Goal: Task Accomplishment & Management: Use online tool/utility

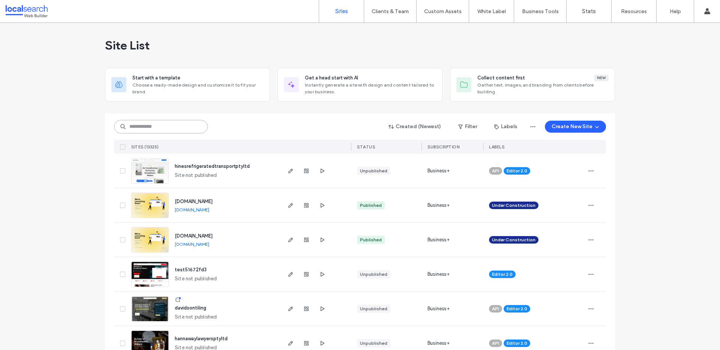
click at [175, 126] on input at bounding box center [161, 126] width 94 height 13
paste input "********"
type input "********"
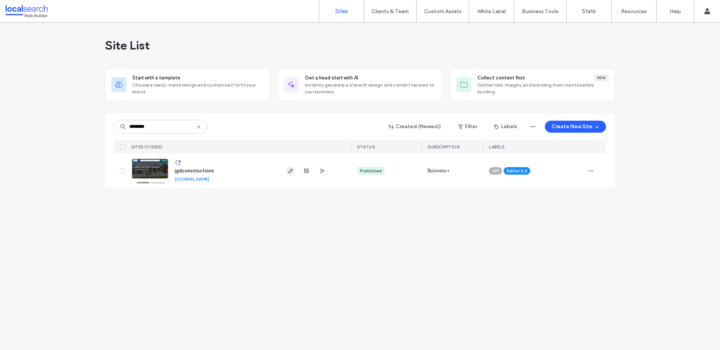
click at [292, 173] on icon "button" at bounding box center [290, 171] width 6 height 6
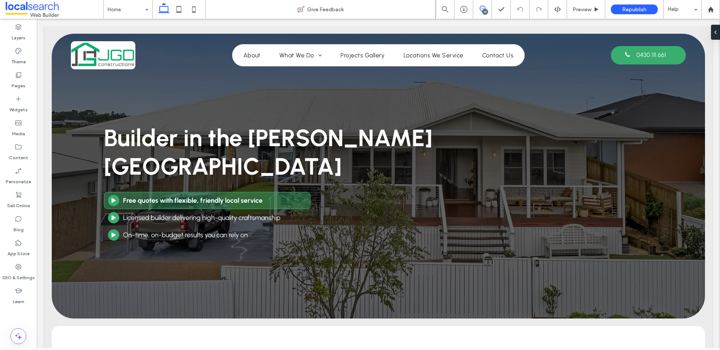
click at [483, 9] on use at bounding box center [482, 9] width 6 height 6
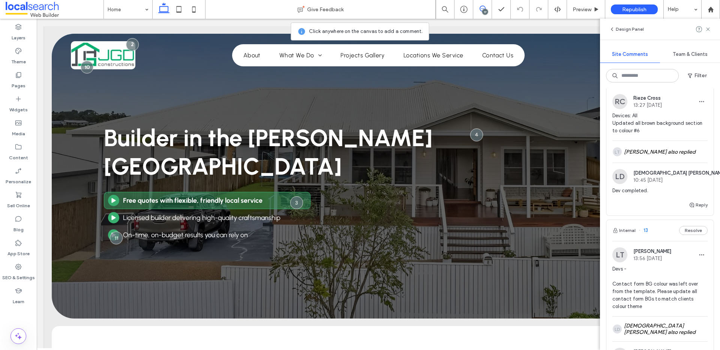
scroll to position [461, 0]
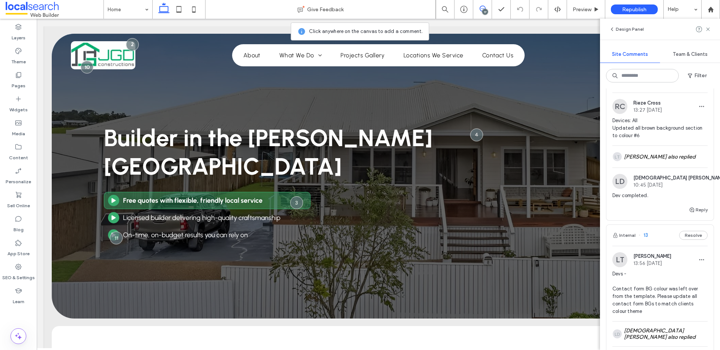
click at [629, 129] on span "Devices: All Updated all brown background section to colour #6" at bounding box center [659, 128] width 95 height 22
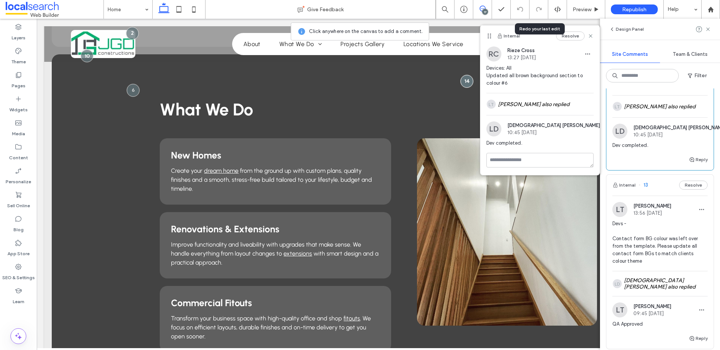
scroll to position [504, 0]
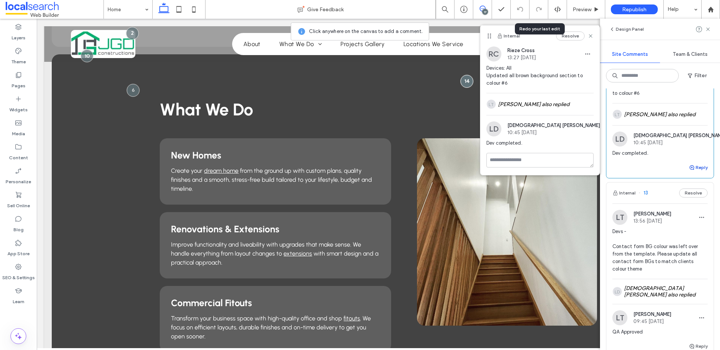
click at [690, 170] on button "Reply" at bounding box center [697, 167] width 19 height 9
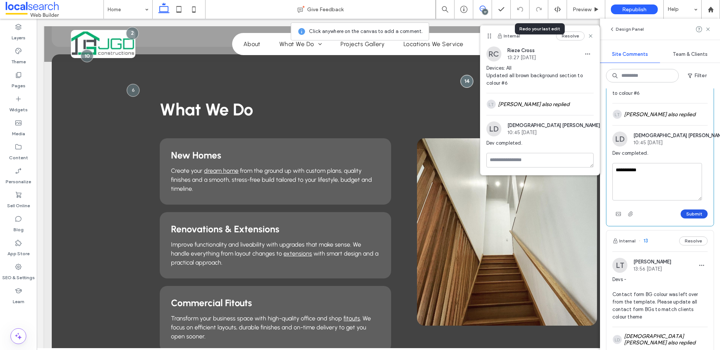
type textarea "**********"
click at [685, 211] on button "Submit" at bounding box center [693, 213] width 27 height 9
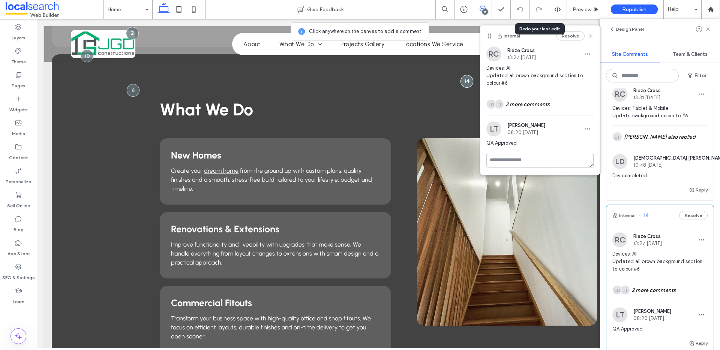
scroll to position [326, 0]
click at [697, 193] on button "Reply" at bounding box center [697, 191] width 19 height 9
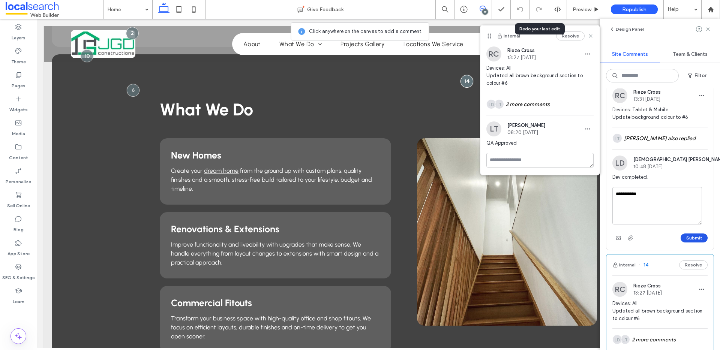
type textarea "**********"
drag, startPoint x: 690, startPoint y: 236, endPoint x: 688, endPoint y: 232, distance: 4.6
click at [690, 236] on button "Submit" at bounding box center [693, 237] width 27 height 9
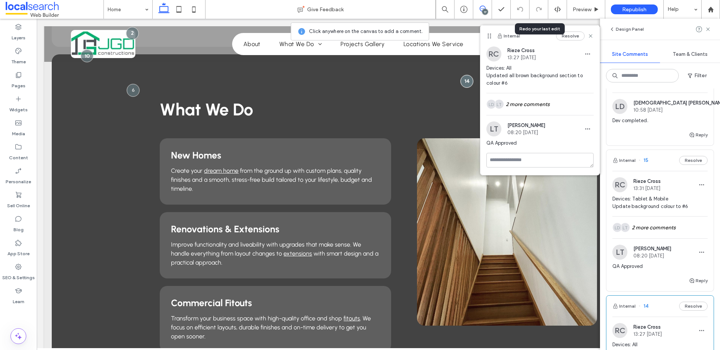
scroll to position [200, 0]
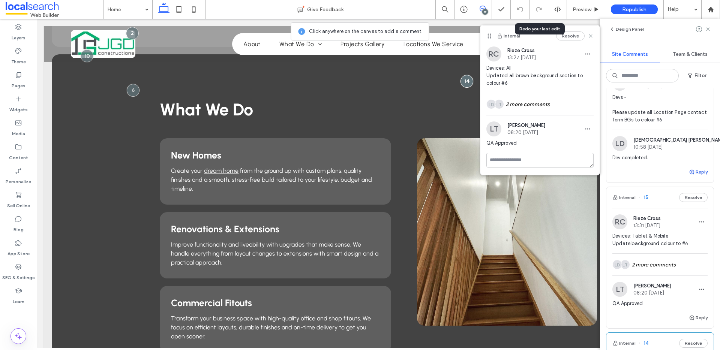
click at [689, 174] on use "button" at bounding box center [691, 172] width 4 height 4
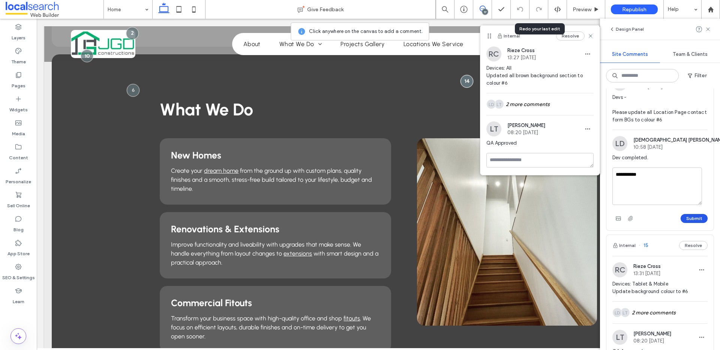
type textarea "**********"
click at [697, 219] on button "Submit" at bounding box center [693, 218] width 27 height 9
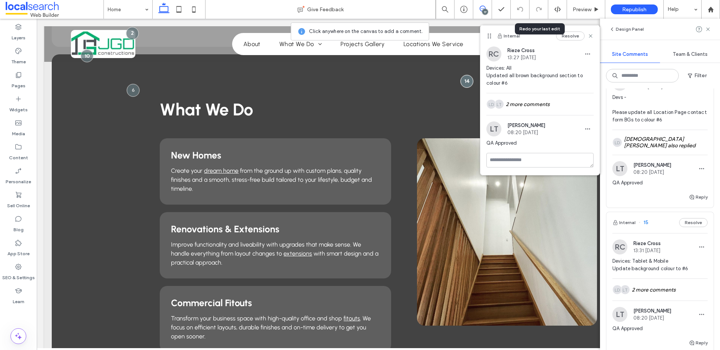
scroll to position [72, 0]
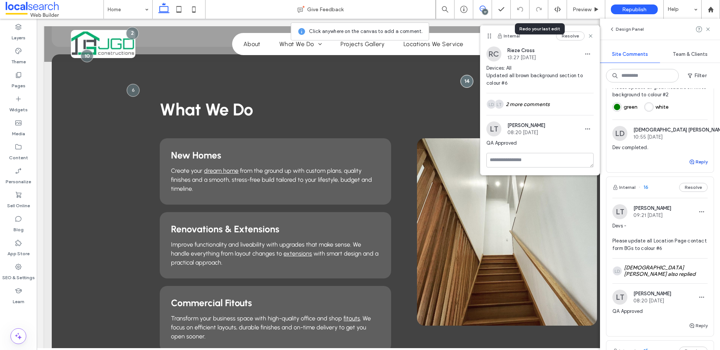
click at [690, 159] on button "Reply" at bounding box center [697, 161] width 19 height 9
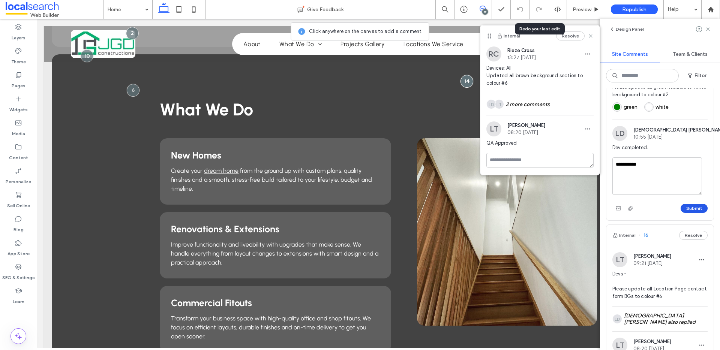
type textarea "**********"
click at [688, 210] on button "Submit" at bounding box center [693, 208] width 27 height 9
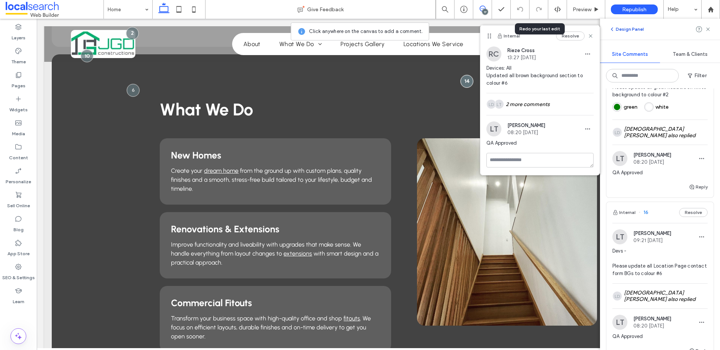
click at [614, 29] on icon "button" at bounding box center [612, 29] width 6 height 6
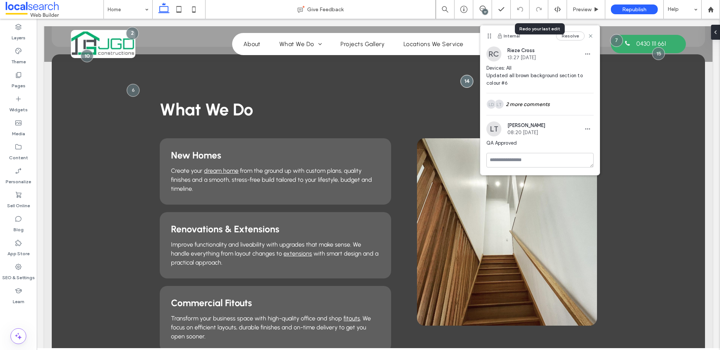
scroll to position [0, 0]
click at [591, 36] on use at bounding box center [589, 35] width 3 height 3
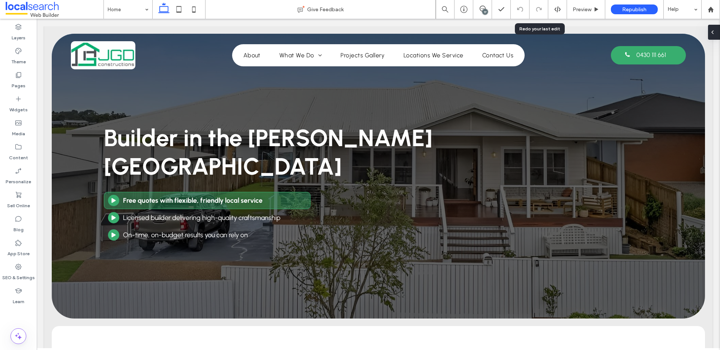
click at [712, 33] on use at bounding box center [711, 32] width 1 height 3
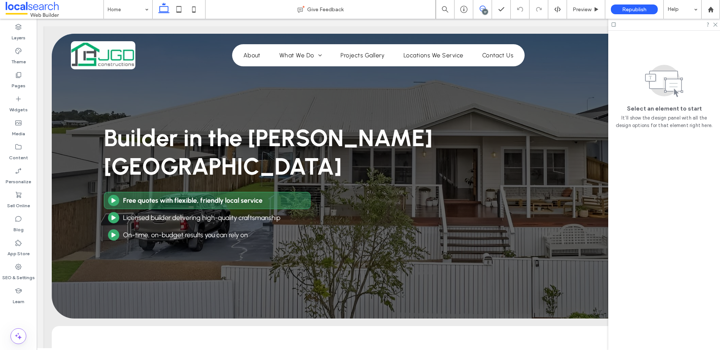
click at [486, 9] on span at bounding box center [482, 9] width 18 height 6
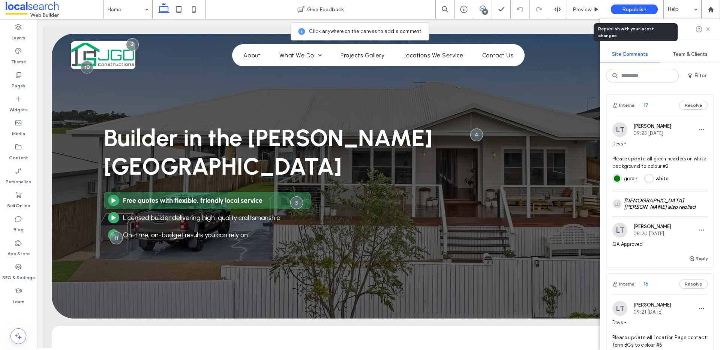
click at [621, 13] on div "Republish" at bounding box center [633, 9] width 47 height 10
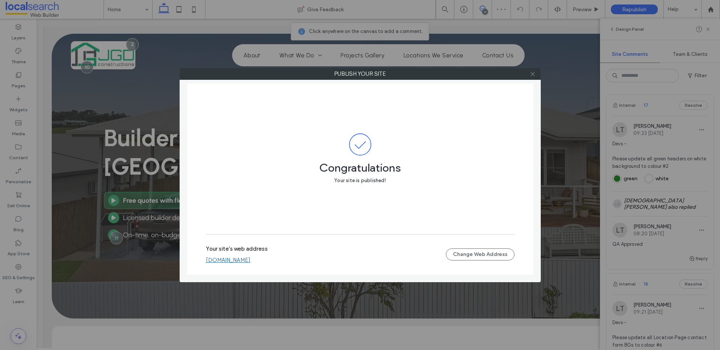
click at [531, 75] on icon at bounding box center [533, 74] width 6 height 6
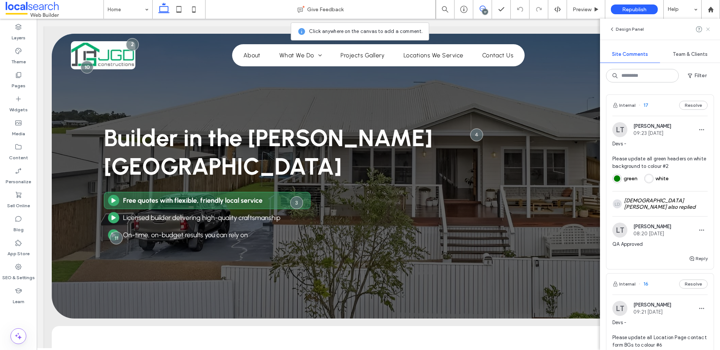
click at [707, 29] on use at bounding box center [707, 28] width 3 height 3
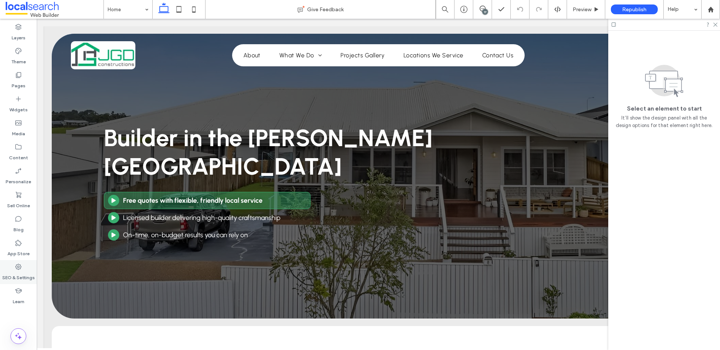
click at [22, 269] on icon at bounding box center [18, 266] width 7 height 7
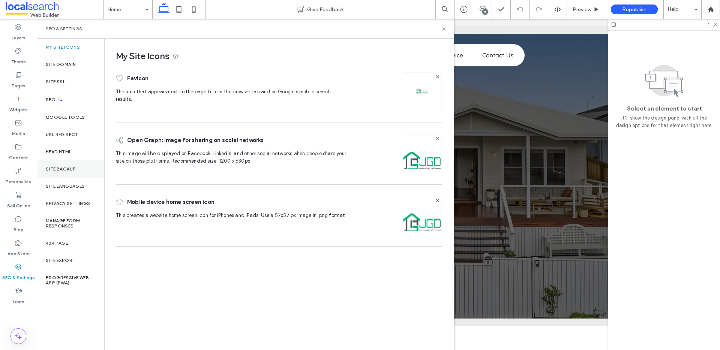
click at [68, 172] on div "Site Backup" at bounding box center [70, 168] width 67 height 17
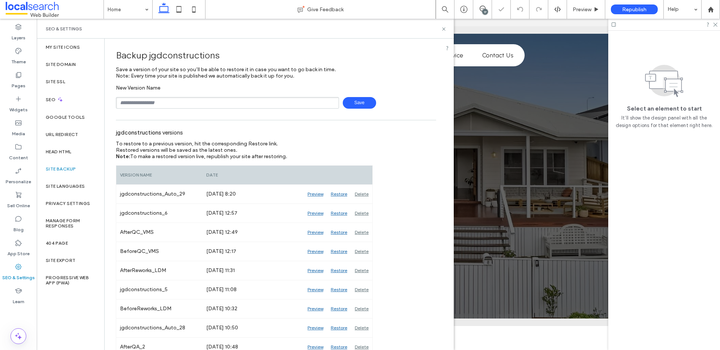
click at [171, 100] on input "text" at bounding box center [227, 103] width 223 height 12
click at [356, 104] on span "Save" at bounding box center [359, 103] width 33 height 12
click at [255, 103] on input "*********" at bounding box center [227, 103] width 223 height 12
click at [215, 106] on input "*********" at bounding box center [227, 103] width 223 height 12
click at [328, 100] on input "*********" at bounding box center [227, 103] width 223 height 12
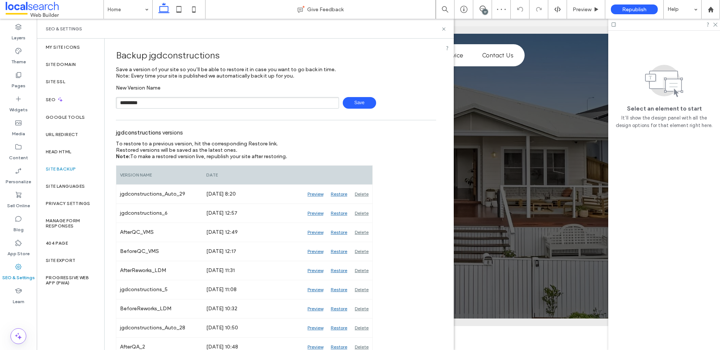
type input "*********"
click at [353, 100] on span "Save" at bounding box center [359, 103] width 33 height 12
drag, startPoint x: 382, startPoint y: 34, endPoint x: 429, endPoint y: 36, distance: 46.9
click at [385, 35] on div "SEO & Settings" at bounding box center [245, 29] width 417 height 20
click at [442, 30] on icon at bounding box center [444, 29] width 6 height 6
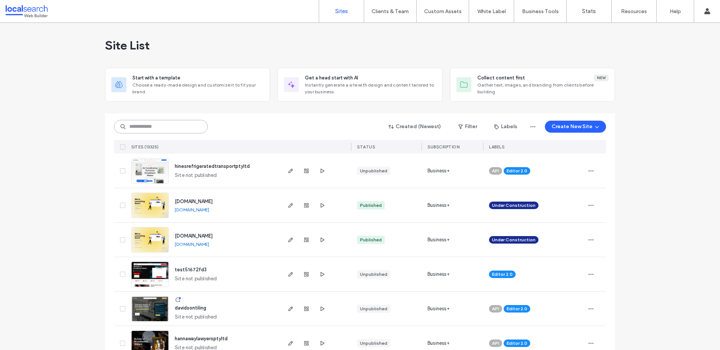
click at [163, 129] on input at bounding box center [161, 126] width 94 height 13
paste input "********"
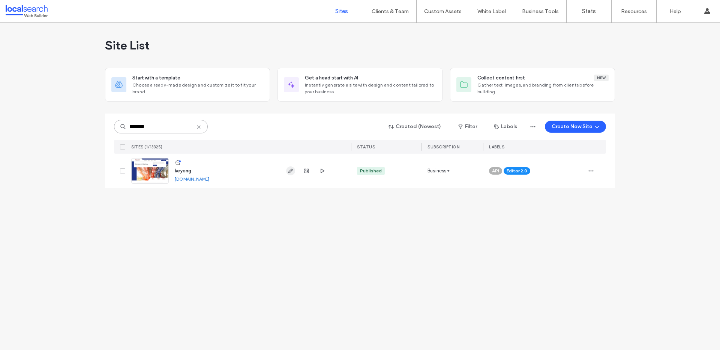
type input "********"
click at [291, 173] on icon "button" at bounding box center [290, 171] width 6 height 6
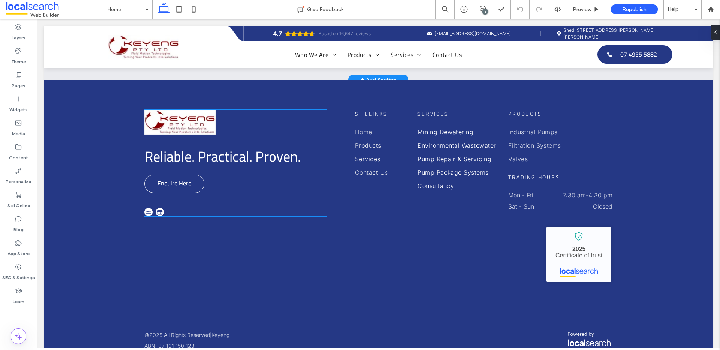
scroll to position [3157, 0]
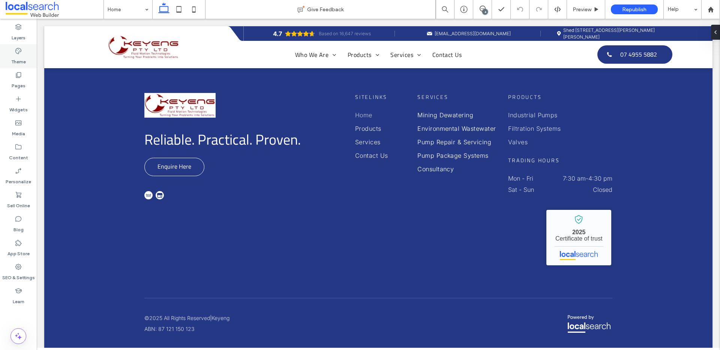
click at [14, 56] on label "Theme" at bounding box center [18, 60] width 15 height 10
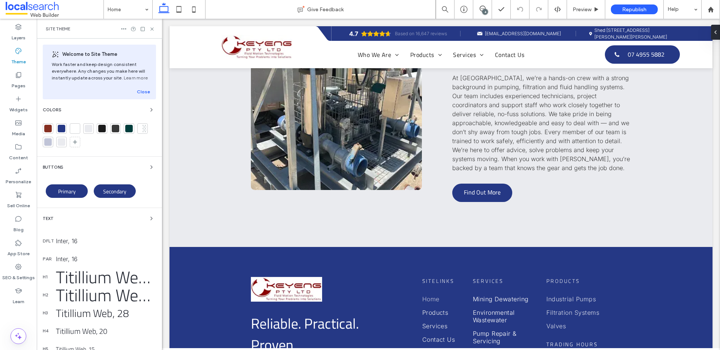
scroll to position [3302, 0]
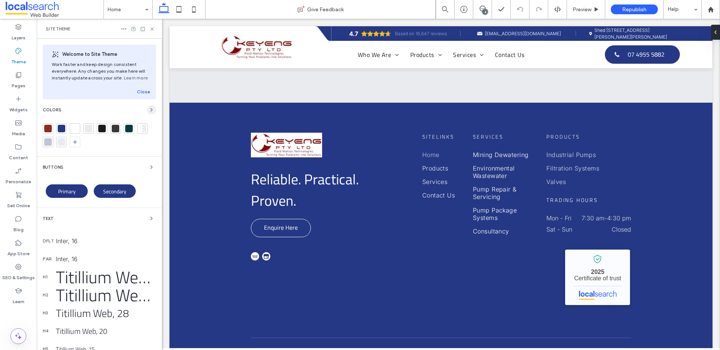
click at [148, 111] on icon "button" at bounding box center [151, 110] width 6 height 6
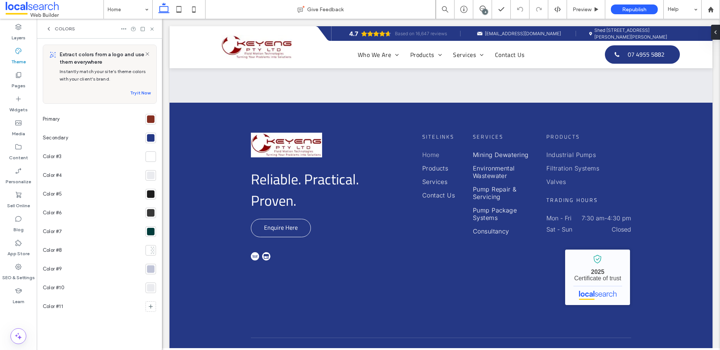
click at [153, 118] on div at bounding box center [150, 118] width 7 height 7
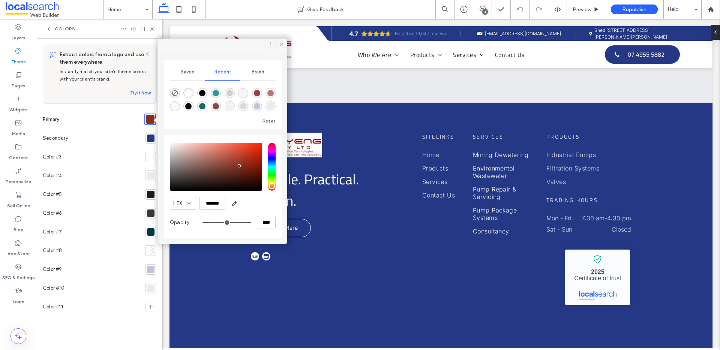
click at [151, 139] on div at bounding box center [150, 138] width 7 height 7
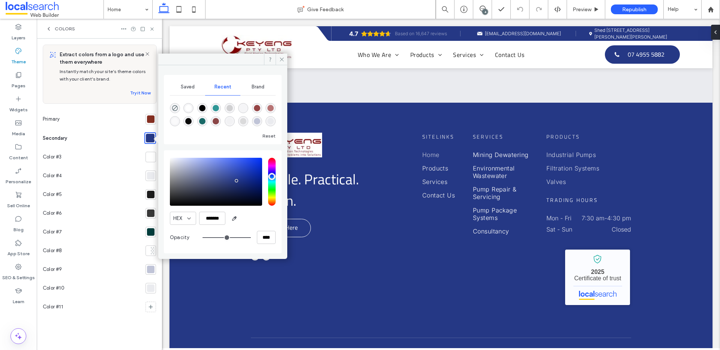
click at [148, 158] on div at bounding box center [150, 156] width 7 height 7
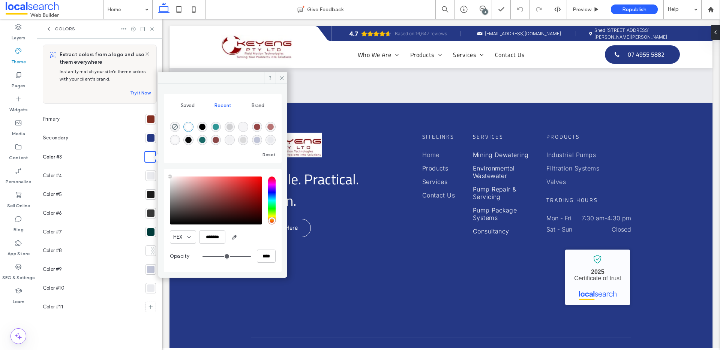
click at [149, 175] on div at bounding box center [150, 175] width 7 height 7
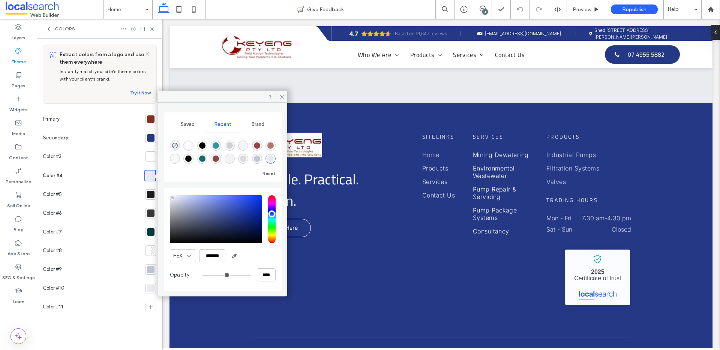
click at [150, 194] on div at bounding box center [150, 194] width 7 height 7
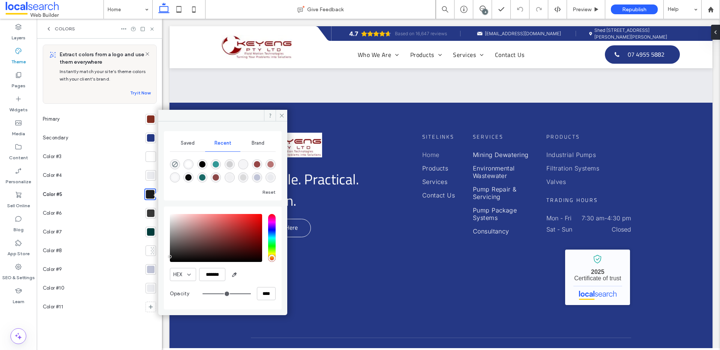
click at [151, 213] on div at bounding box center [150, 212] width 7 height 7
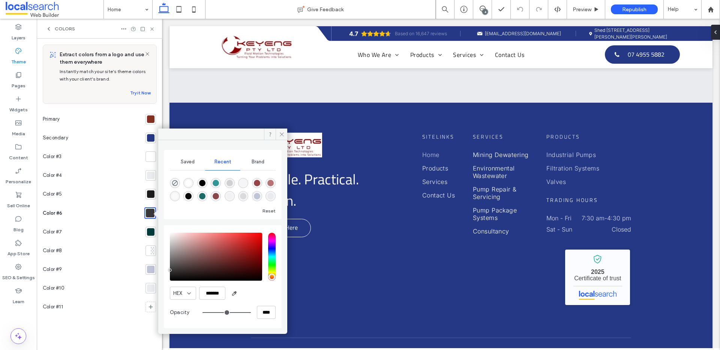
click at [152, 229] on div at bounding box center [150, 231] width 7 height 7
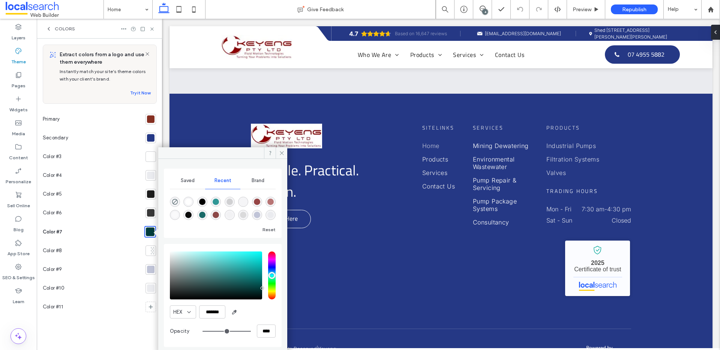
click at [151, 269] on div at bounding box center [150, 269] width 7 height 7
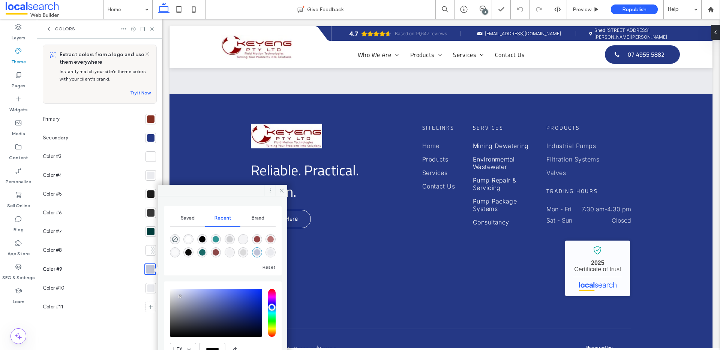
scroll to position [3302, 0]
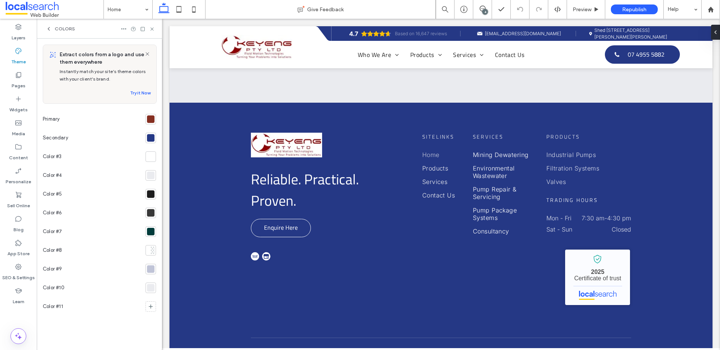
click at [148, 269] on div at bounding box center [150, 268] width 7 height 7
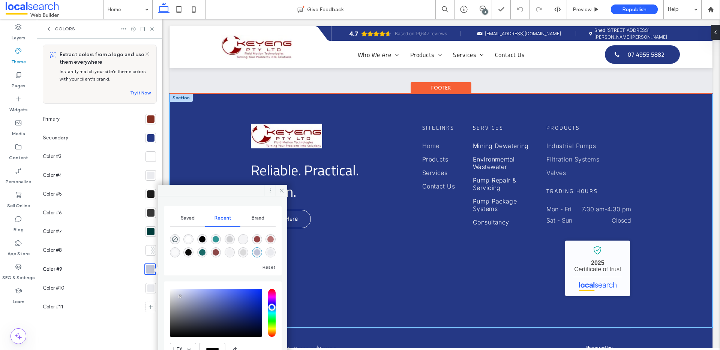
drag, startPoint x: 214, startPoint y: 181, endPoint x: 223, endPoint y: 159, distance: 22.9
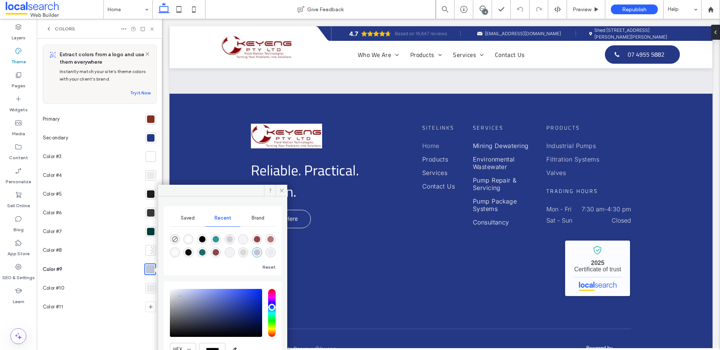
click at [149, 287] on div at bounding box center [150, 287] width 7 height 7
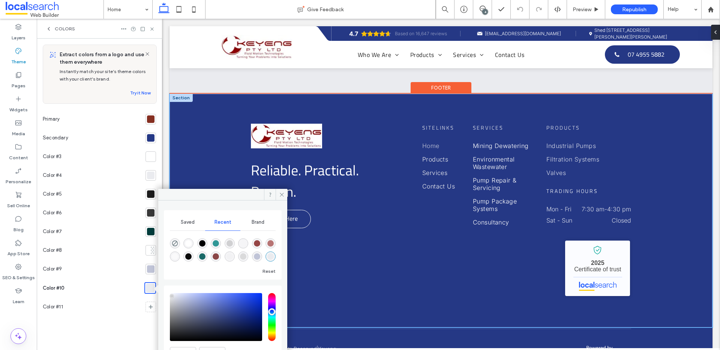
drag, startPoint x: 394, startPoint y: 215, endPoint x: 234, endPoint y: 186, distance: 162.4
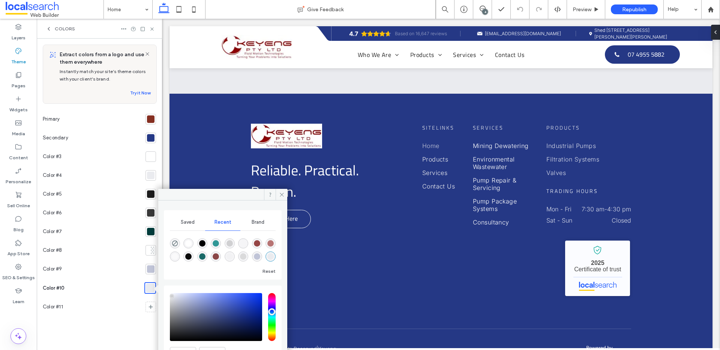
click at [115, 236] on div "Color #7" at bounding box center [93, 231] width 100 height 19
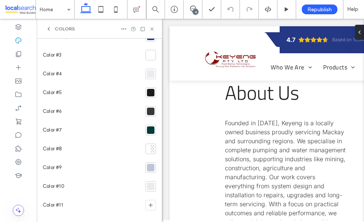
scroll to position [109, 0]
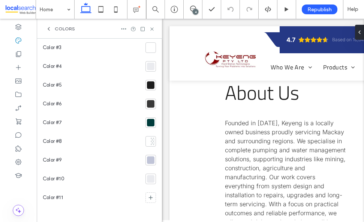
click at [147, 178] on div at bounding box center [150, 178] width 7 height 7
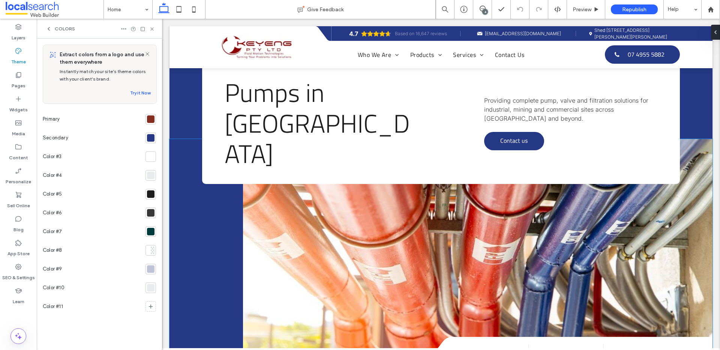
scroll to position [0, 0]
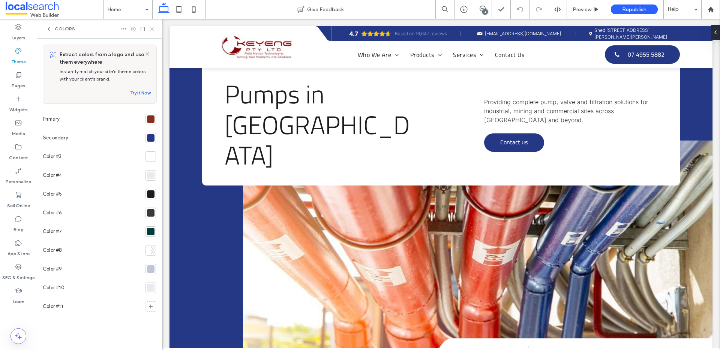
click at [151, 30] on use at bounding box center [151, 28] width 3 height 3
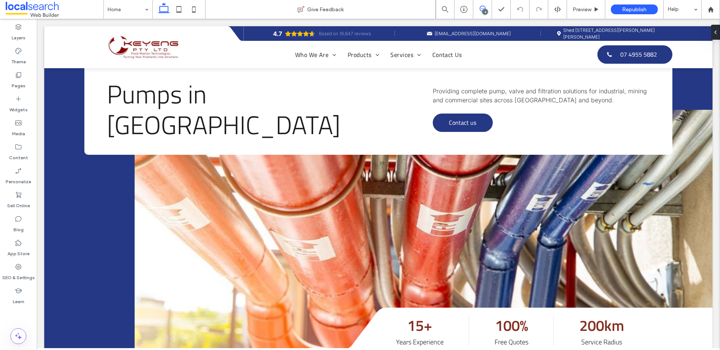
click at [482, 8] on use at bounding box center [482, 9] width 6 height 6
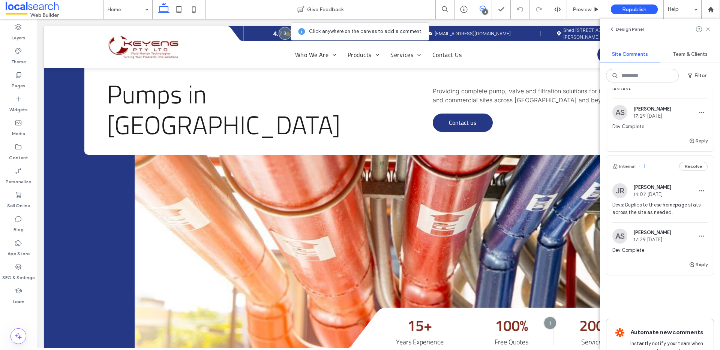
scroll to position [248, 0]
click at [639, 209] on span "Devs: Duplicate these homepage stats across the site as needed." at bounding box center [659, 210] width 95 height 15
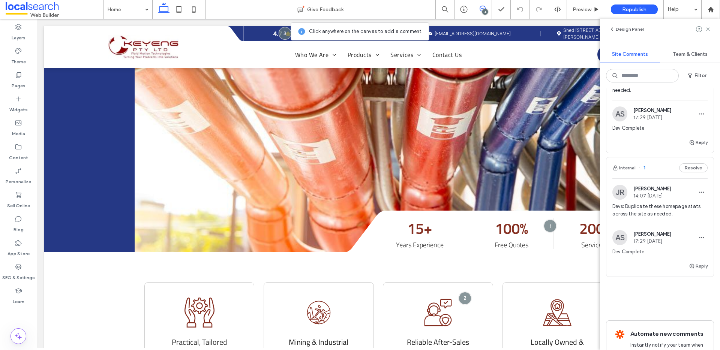
scroll to position [127, 0]
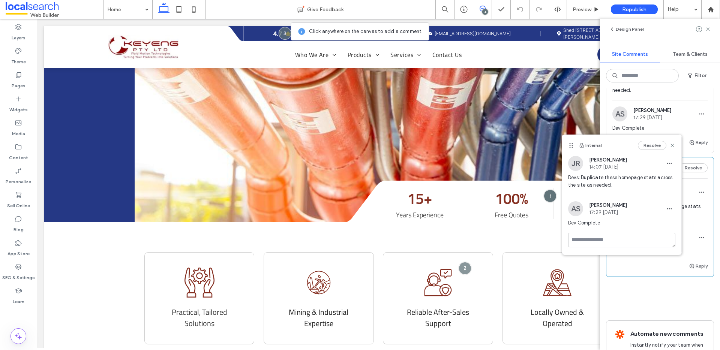
drag, startPoint x: 708, startPoint y: 28, endPoint x: 713, endPoint y: 32, distance: 6.2
click at [708, 28] on use at bounding box center [707, 28] width 3 height 3
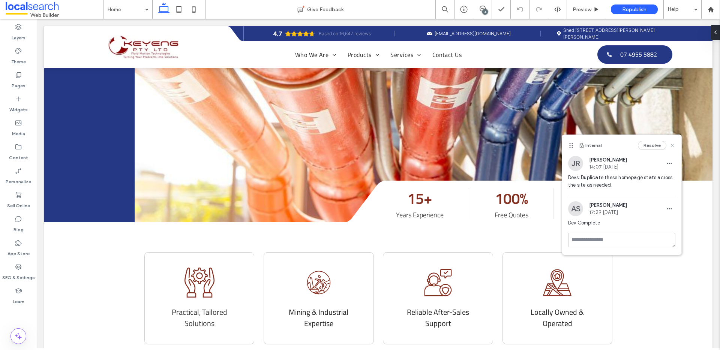
click at [673, 144] on use at bounding box center [671, 145] width 3 height 3
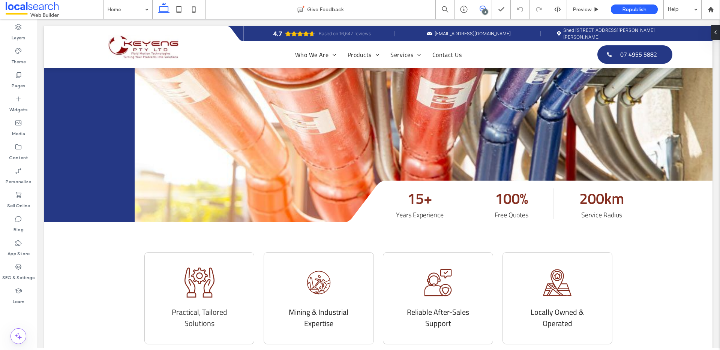
click at [473, 10] on span at bounding box center [482, 9] width 18 height 6
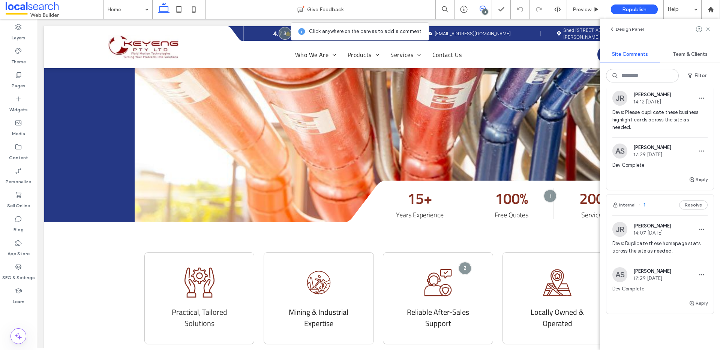
scroll to position [301, 0]
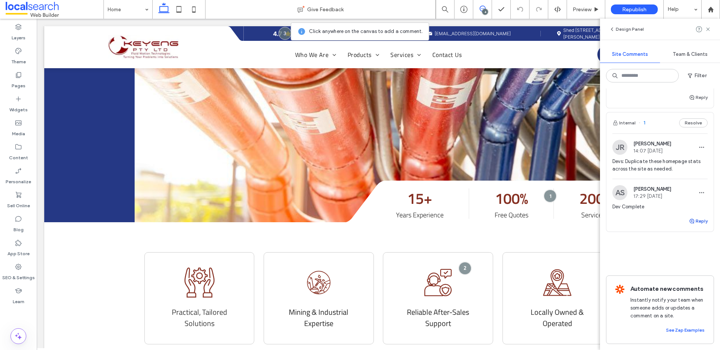
click at [695, 217] on button "Reply" at bounding box center [697, 221] width 19 height 9
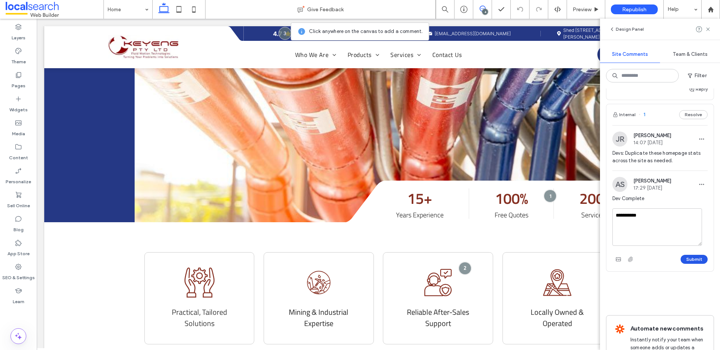
type textarea "**********"
click at [689, 258] on button "Submit" at bounding box center [693, 259] width 27 height 9
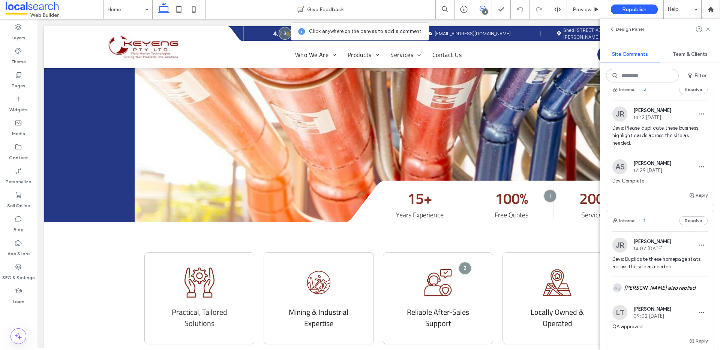
scroll to position [149, 0]
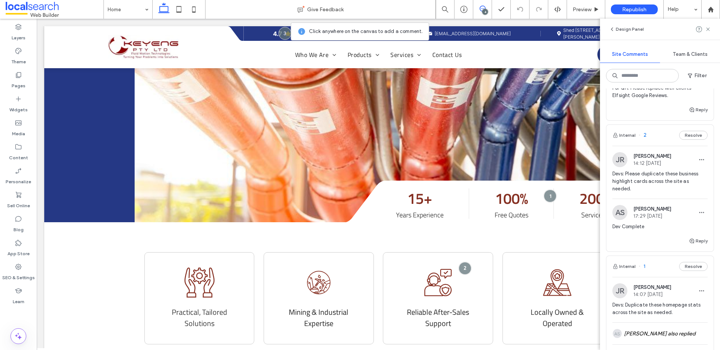
click at [668, 177] on span "Devs: Please duplicate these business highlight cards across the site as needed." at bounding box center [659, 181] width 95 height 22
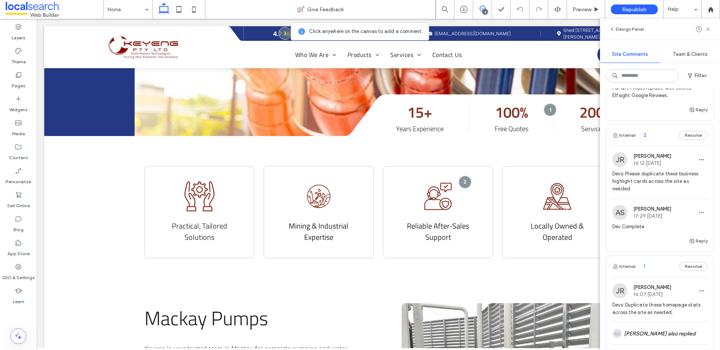
scroll to position [222, 0]
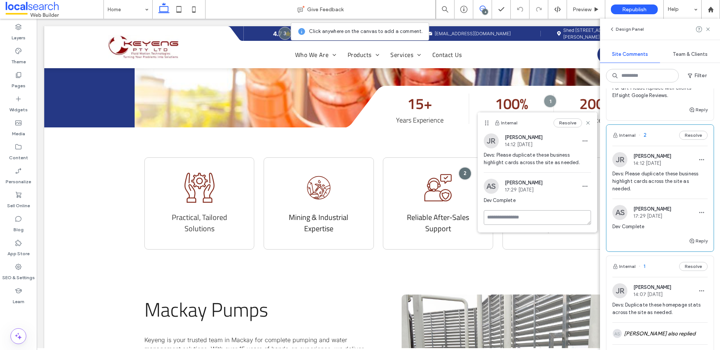
click at [499, 216] on textarea at bounding box center [536, 217] width 107 height 15
type textarea "**********"
click at [583, 257] on button "Submit" at bounding box center [577, 261] width 27 height 9
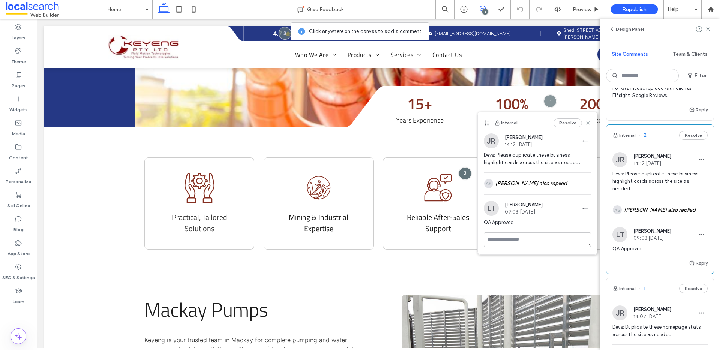
drag, startPoint x: 588, startPoint y: 123, endPoint x: 554, endPoint y: 107, distance: 37.4
click at [588, 123] on icon at bounding box center [588, 123] width 6 height 6
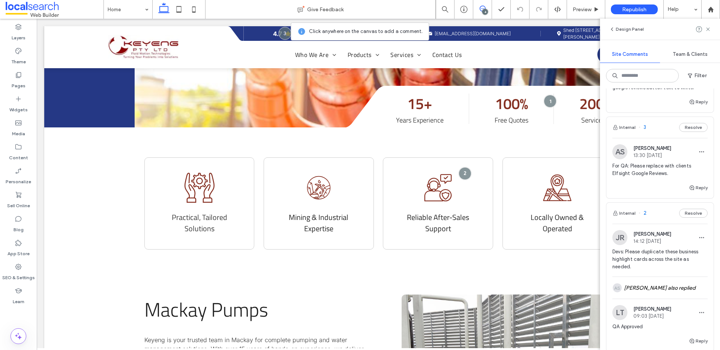
scroll to position [27, 0]
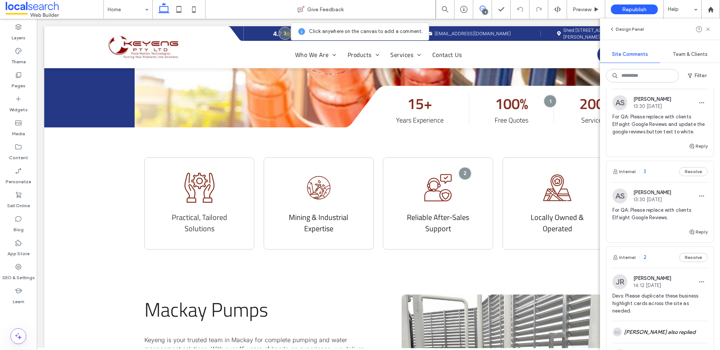
click at [646, 211] on span "For QA: Please replace with clients Elfsight Google Reviews." at bounding box center [659, 213] width 95 height 15
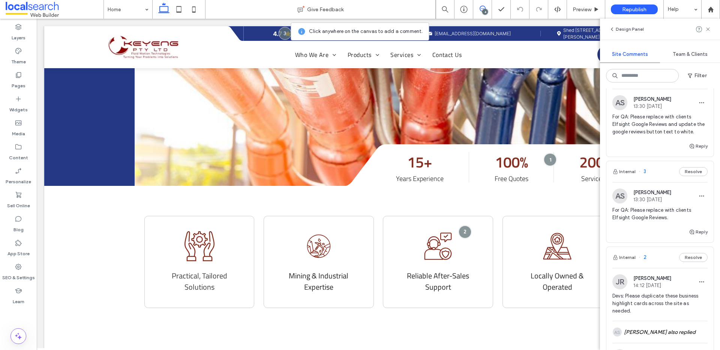
scroll to position [0, 0]
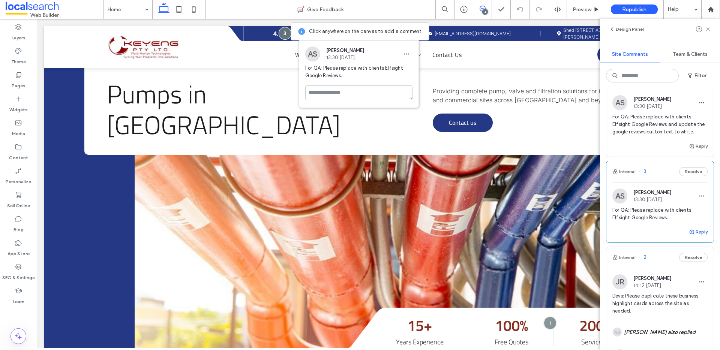
click at [695, 228] on button "Reply" at bounding box center [697, 231] width 19 height 9
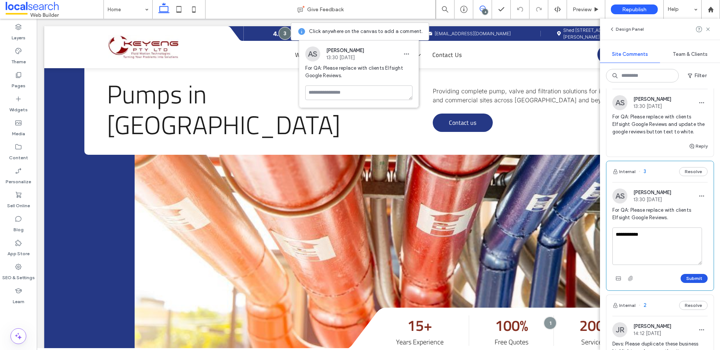
type textarea "**********"
click at [690, 278] on button "Submit" at bounding box center [693, 278] width 27 height 9
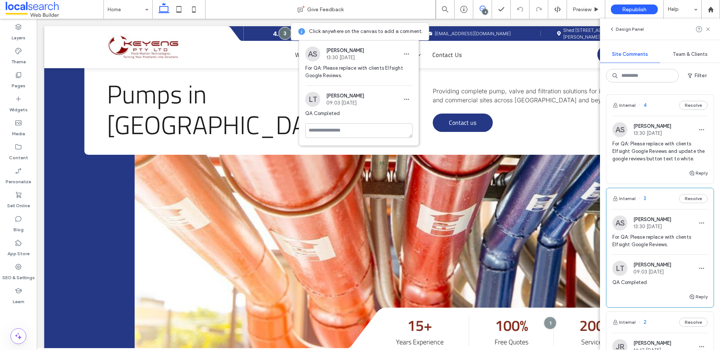
click at [648, 154] on span "For QA: Please replace with clients Elfsight Google Reviews and update the goog…" at bounding box center [659, 151] width 95 height 22
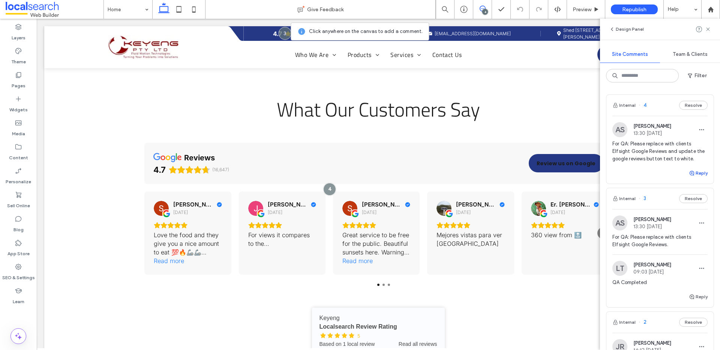
scroll to position [1920, 0]
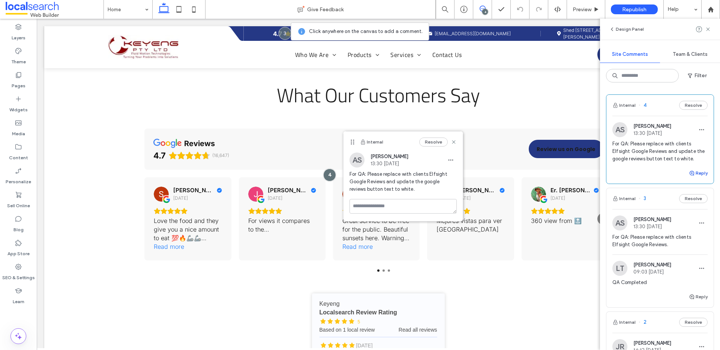
click at [689, 174] on use "button" at bounding box center [691, 173] width 4 height 4
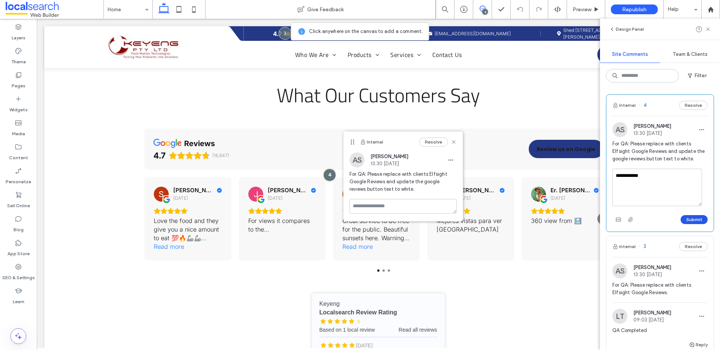
type textarea "**********"
click at [690, 219] on button "Submit" at bounding box center [693, 219] width 27 height 9
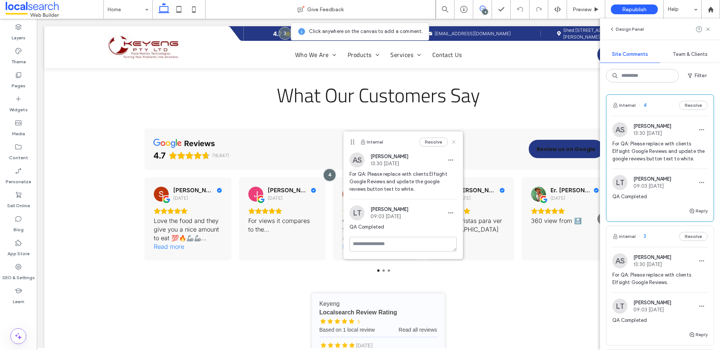
click at [453, 139] on icon at bounding box center [453, 142] width 6 height 6
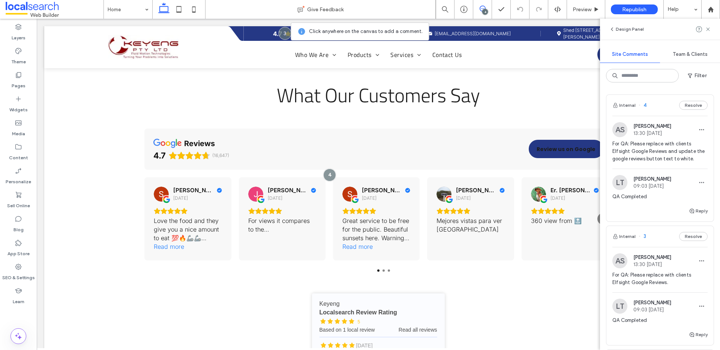
click at [708, 30] on use at bounding box center [707, 28] width 3 height 3
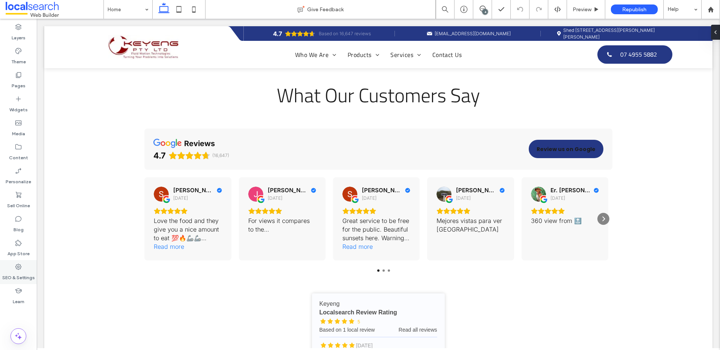
click at [16, 261] on div "SEO & Settings" at bounding box center [18, 272] width 37 height 24
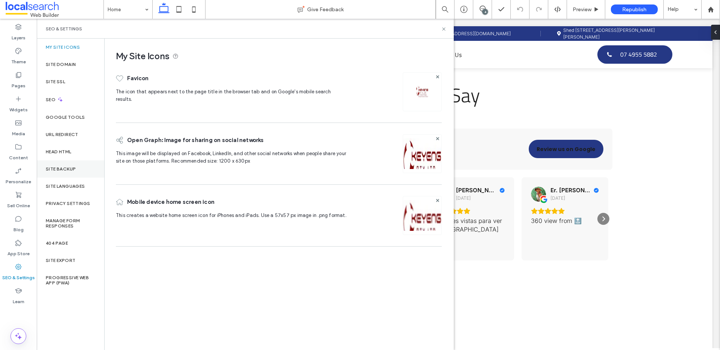
click at [72, 161] on div "Site Backup" at bounding box center [70, 168] width 67 height 17
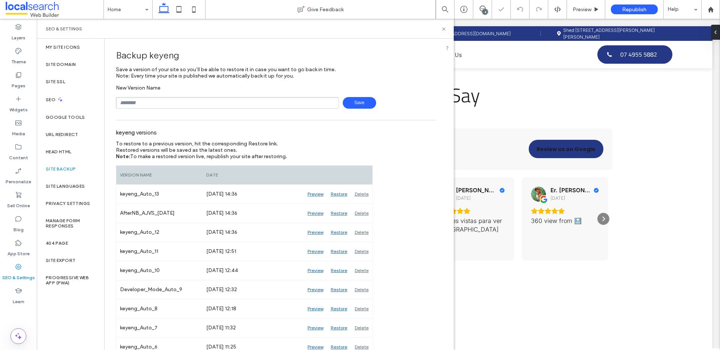
click at [144, 104] on input "text" at bounding box center [227, 103] width 223 height 12
type input "********"
click at [347, 103] on span "Save" at bounding box center [359, 103] width 33 height 12
click at [443, 30] on icon at bounding box center [444, 29] width 6 height 6
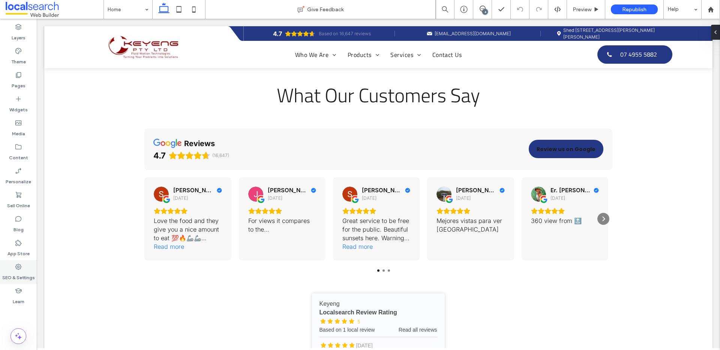
click at [20, 267] on icon at bounding box center [18, 266] width 7 height 7
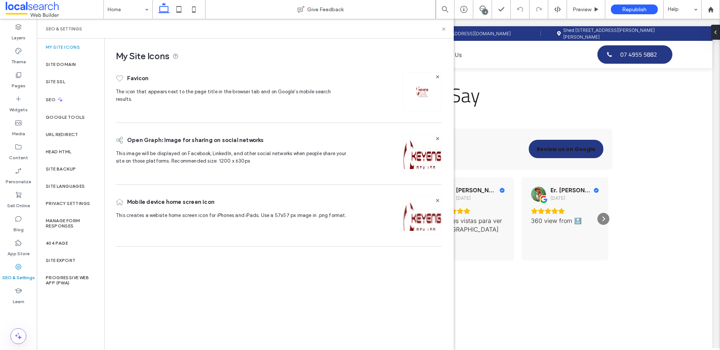
click at [58, 52] on div "My Site Icons" at bounding box center [70, 47] width 67 height 17
click at [58, 62] on label "Site Domain" at bounding box center [61, 64] width 30 height 5
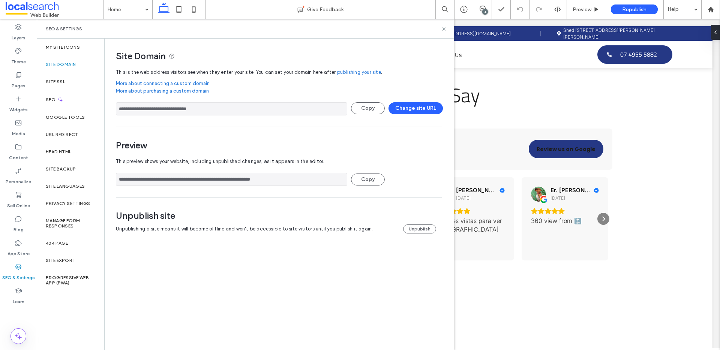
drag, startPoint x: 228, startPoint y: 107, endPoint x: 117, endPoint y: 107, distance: 111.3
click at [117, 107] on input "**********" at bounding box center [231, 108] width 231 height 13
click at [65, 162] on div "Site Backup" at bounding box center [70, 168] width 67 height 17
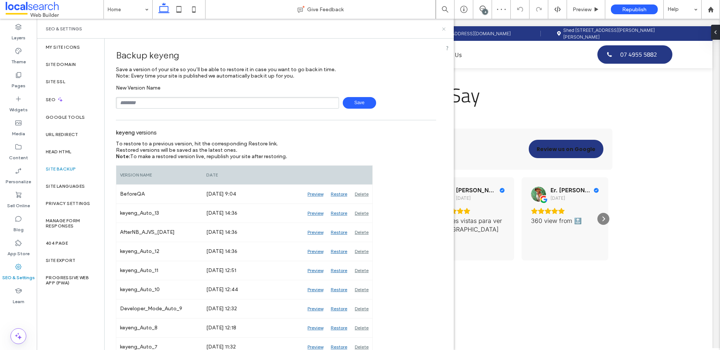
click at [443, 27] on icon at bounding box center [444, 29] width 6 height 6
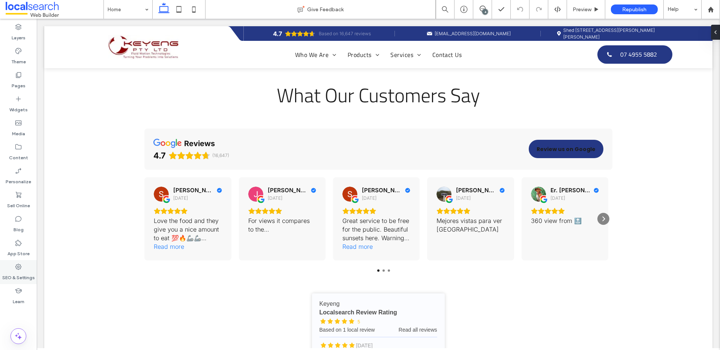
click at [13, 268] on div "SEO & Settings" at bounding box center [18, 272] width 37 height 24
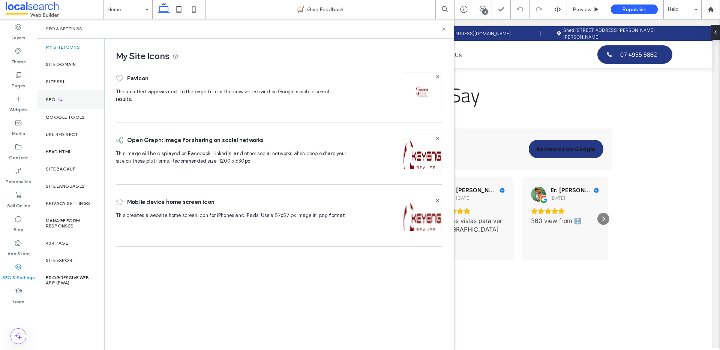
click at [63, 92] on div "SEO" at bounding box center [70, 99] width 67 height 18
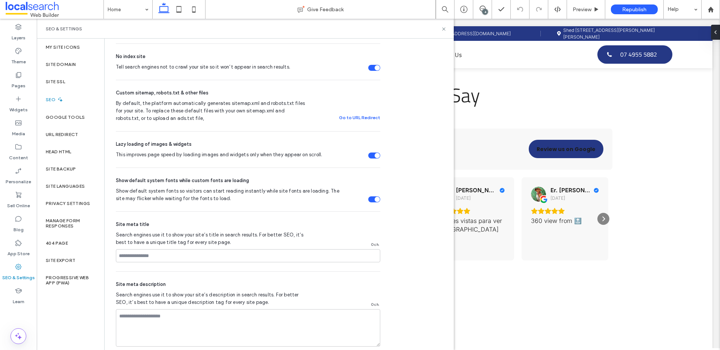
scroll to position [348, 0]
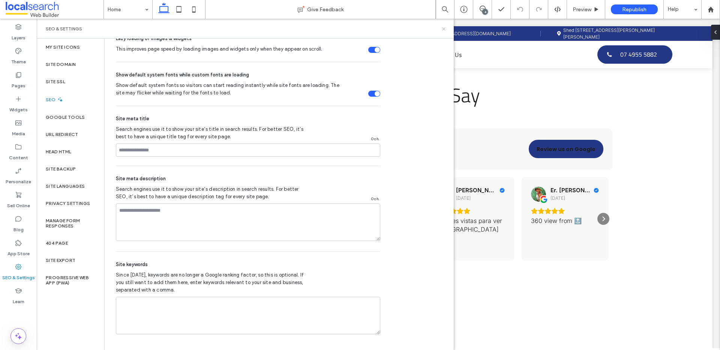
click at [443, 29] on use at bounding box center [443, 28] width 3 height 3
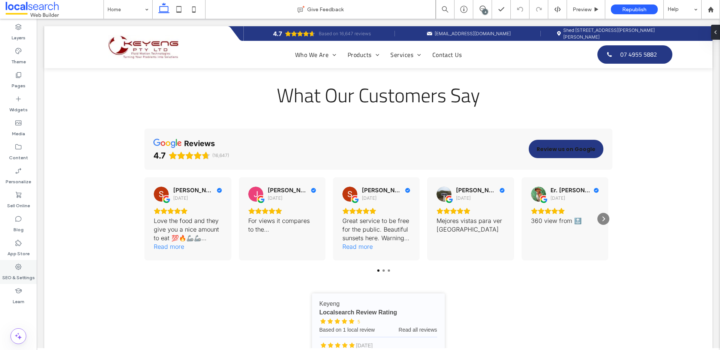
click at [18, 280] on label "SEO & Settings" at bounding box center [18, 276] width 33 height 10
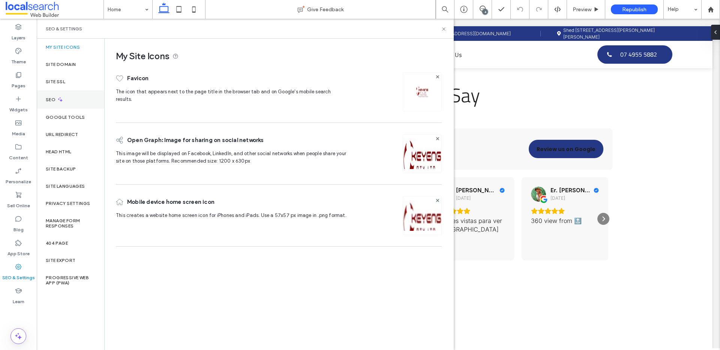
click at [65, 101] on div "SEO" at bounding box center [70, 99] width 67 height 18
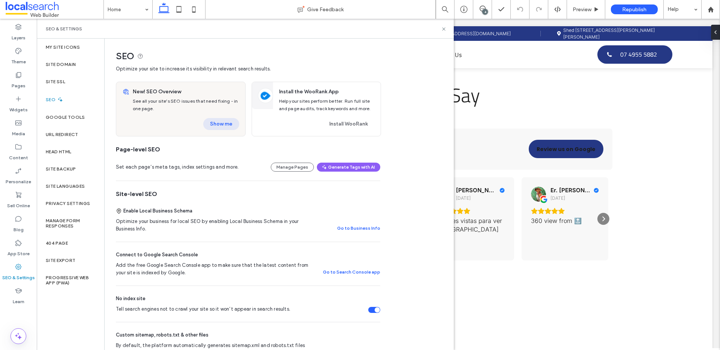
click at [221, 120] on button "Show me" at bounding box center [221, 124] width 36 height 12
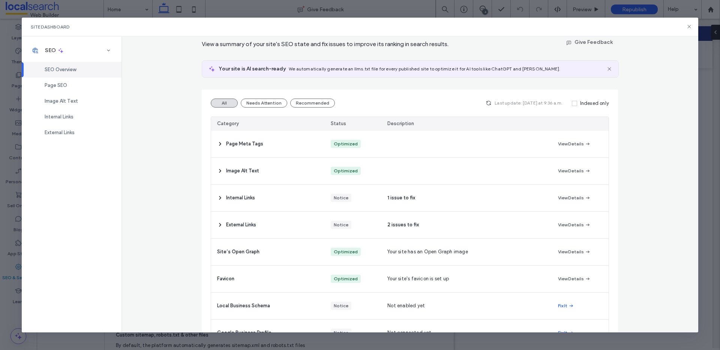
scroll to position [62, 0]
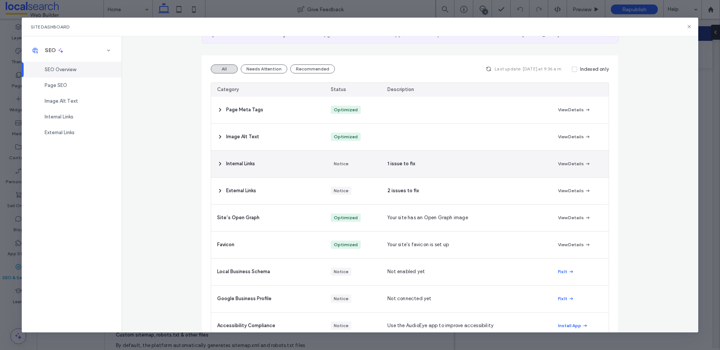
click at [217, 164] on icon at bounding box center [220, 164] width 6 height 6
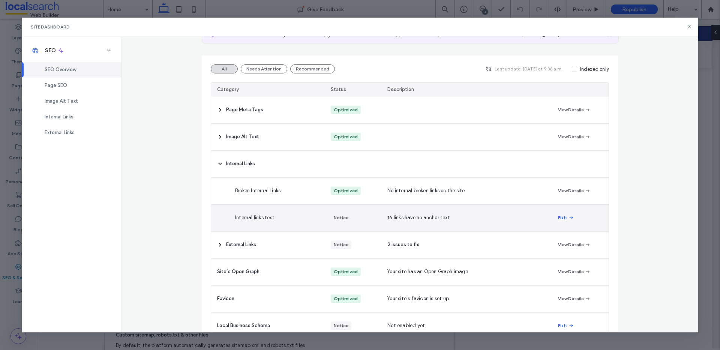
click at [217, 215] on div "Internal links text" at bounding box center [268, 218] width 114 height 27
click at [219, 219] on div "Internal links text" at bounding box center [268, 218] width 114 height 27
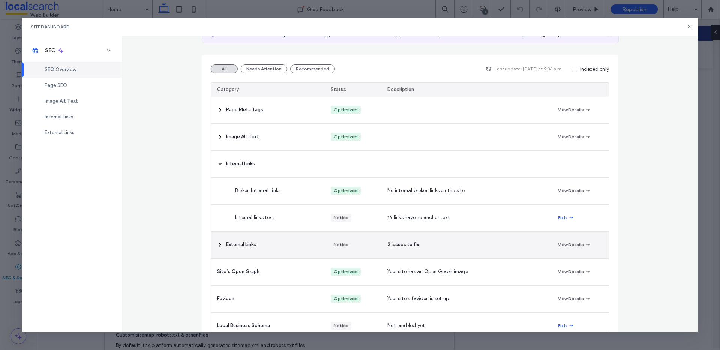
click at [226, 246] on span "External Links" at bounding box center [241, 244] width 30 height 7
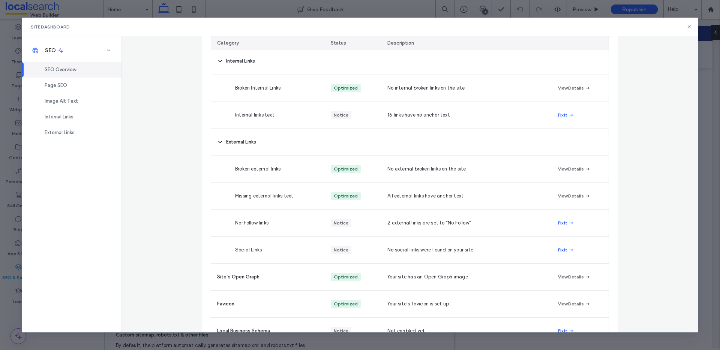
scroll to position [198, 0]
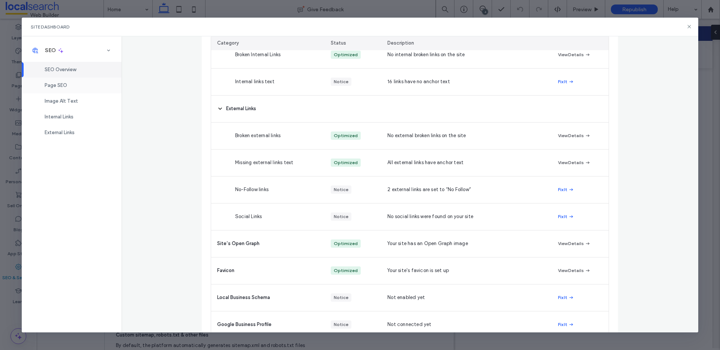
click at [84, 91] on div "Page SEO" at bounding box center [72, 86] width 100 height 16
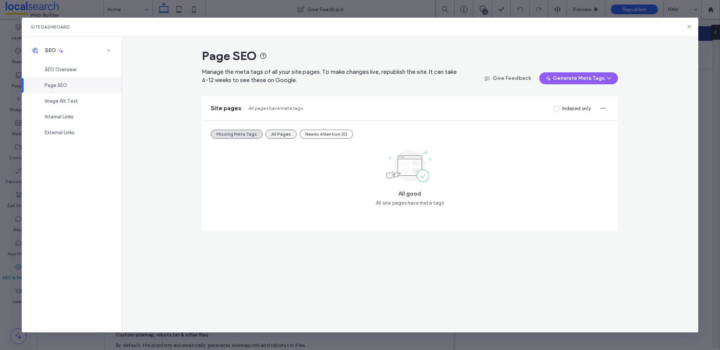
click at [286, 136] on button "All Pages" at bounding box center [280, 134] width 31 height 9
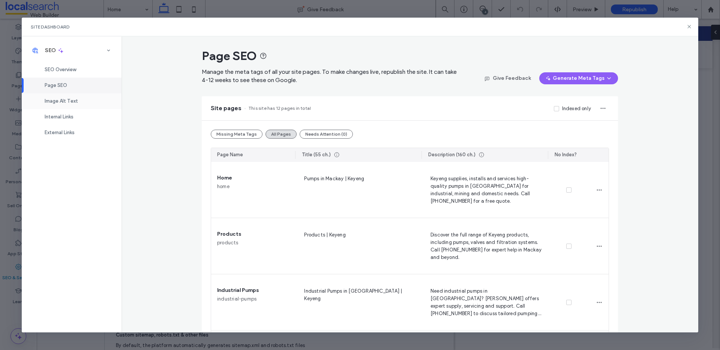
click at [76, 103] on span "Image Alt Text" at bounding box center [61, 101] width 33 height 6
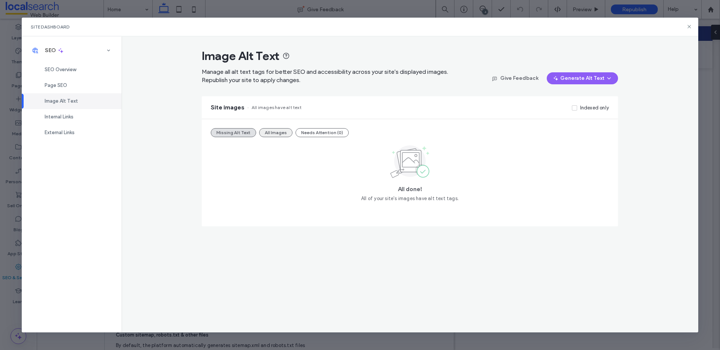
click at [275, 132] on button "All Images" at bounding box center [275, 132] width 33 height 9
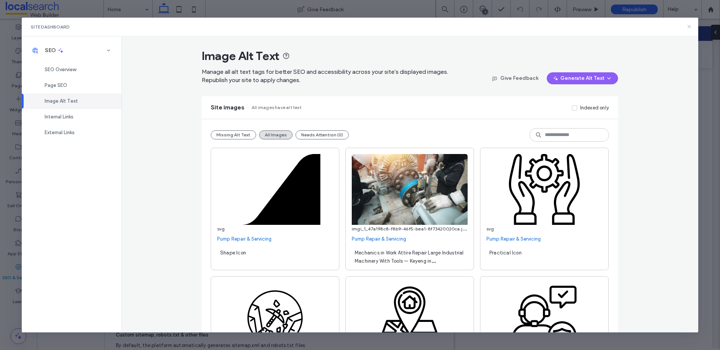
click at [690, 25] on use at bounding box center [688, 26] width 3 height 3
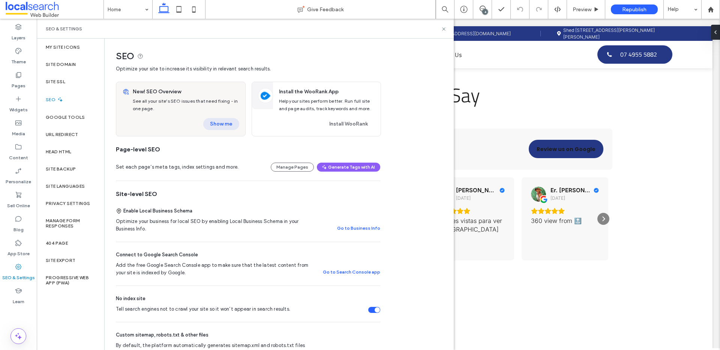
click at [218, 122] on button "Show me" at bounding box center [221, 124] width 36 height 12
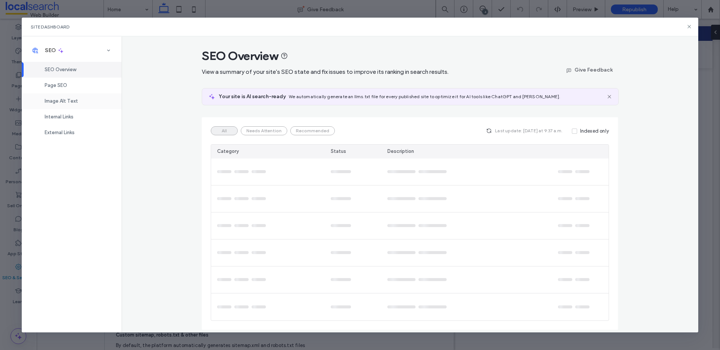
click at [65, 100] on span "Image Alt Text" at bounding box center [61, 101] width 33 height 6
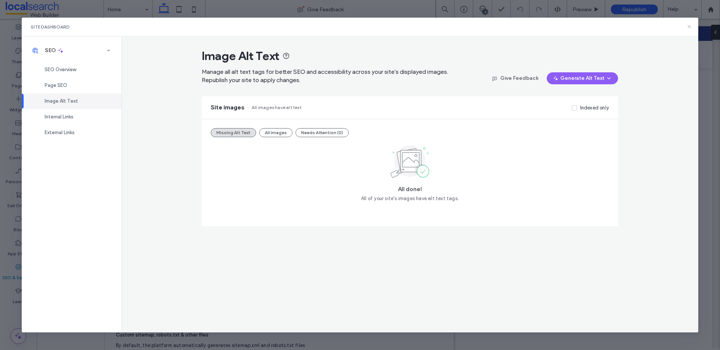
click at [687, 26] on icon at bounding box center [689, 27] width 6 height 6
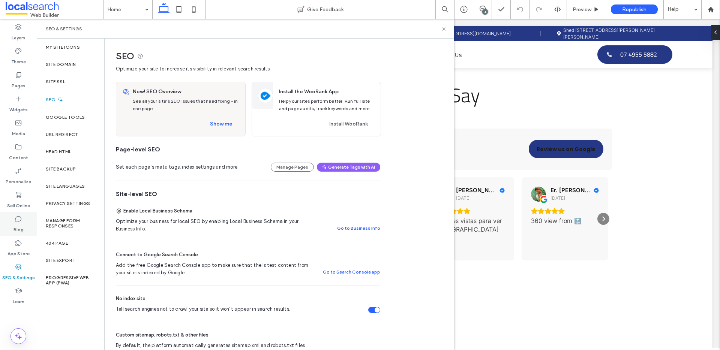
click at [18, 220] on icon at bounding box center [18, 218] width 7 height 7
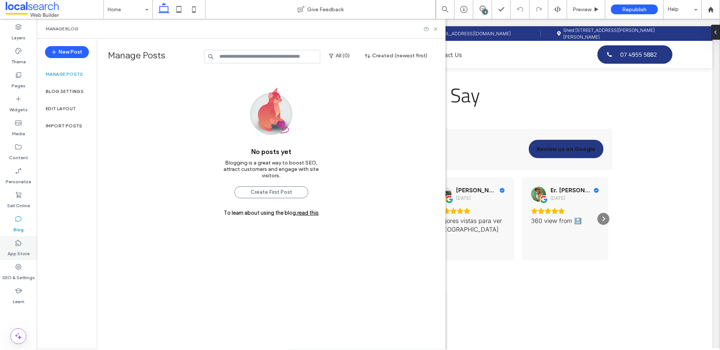
click at [19, 254] on label "App Store" at bounding box center [18, 252] width 22 height 10
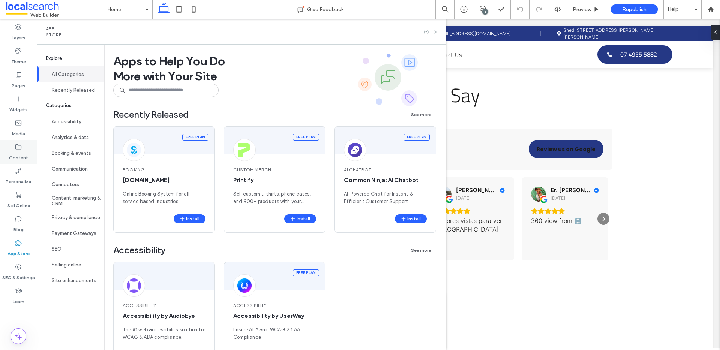
click at [18, 149] on use at bounding box center [18, 146] width 6 height 5
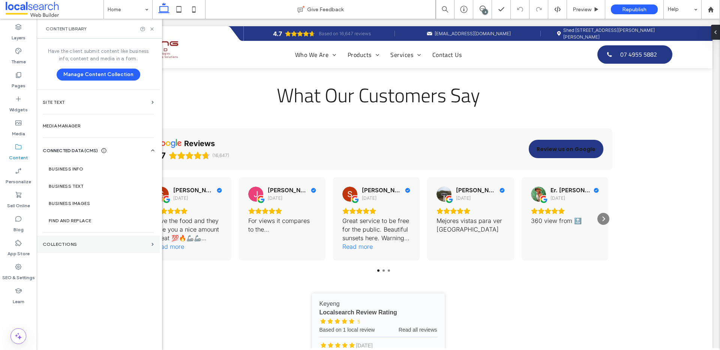
click at [58, 236] on section "Collections" at bounding box center [98, 244] width 123 height 17
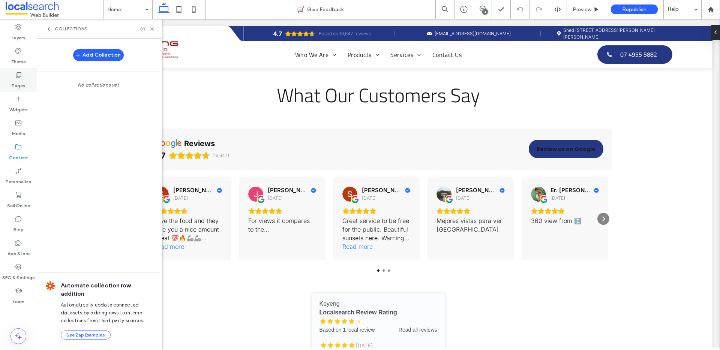
click at [18, 79] on label "Pages" at bounding box center [19, 84] width 14 height 10
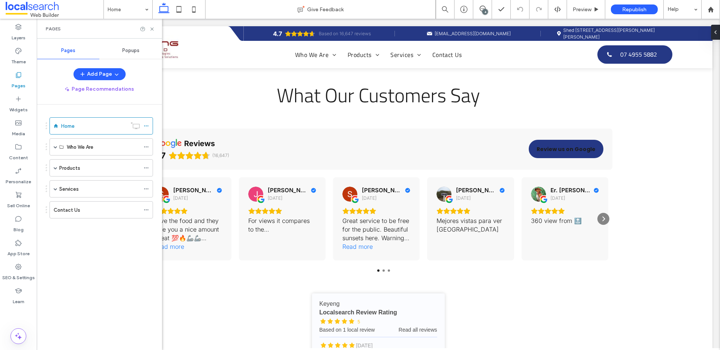
click at [129, 49] on div "Add Collection" at bounding box center [98, 55] width 123 height 15
click at [129, 49] on span "Popups" at bounding box center [130, 51] width 17 height 6
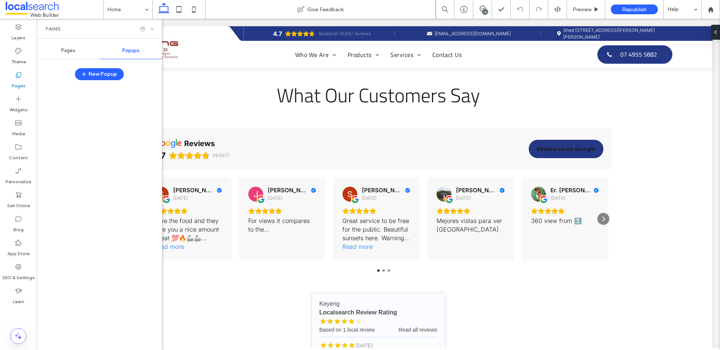
click at [152, 28] on use at bounding box center [151, 28] width 3 height 3
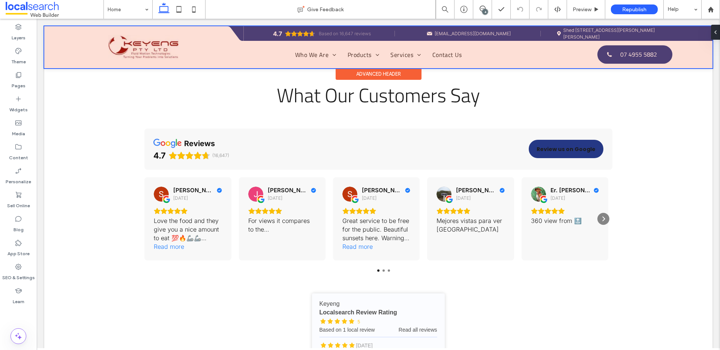
click at [148, 48] on div at bounding box center [378, 47] width 668 height 42
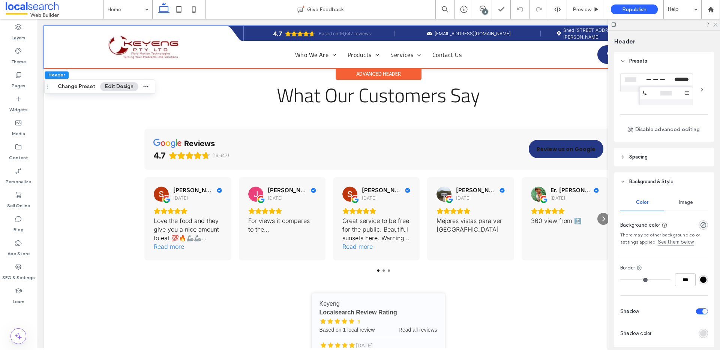
click at [715, 25] on icon at bounding box center [714, 24] width 5 height 5
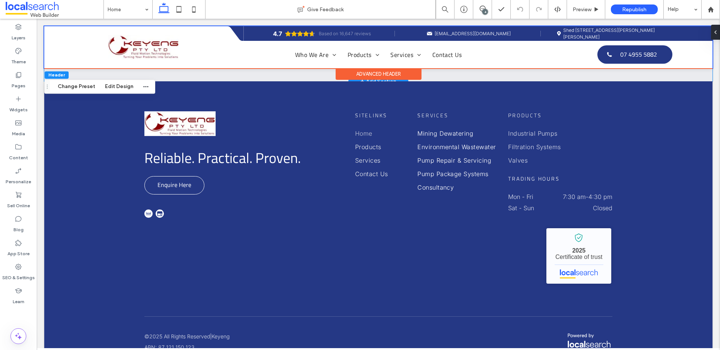
scroll to position [3157, 0]
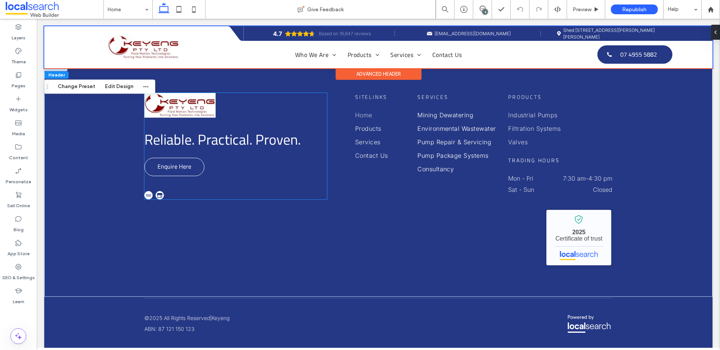
click at [177, 104] on img at bounding box center [179, 105] width 71 height 25
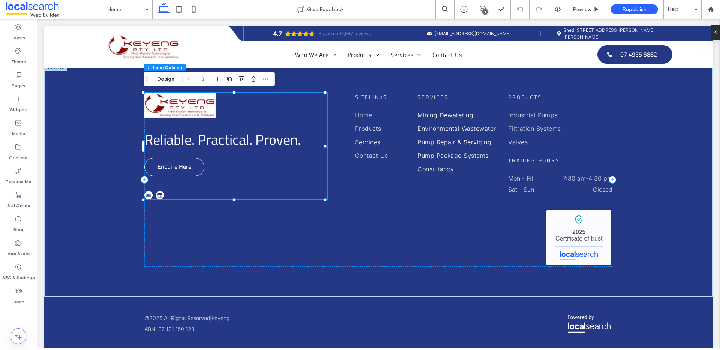
click at [177, 104] on img at bounding box center [179, 105] width 71 height 25
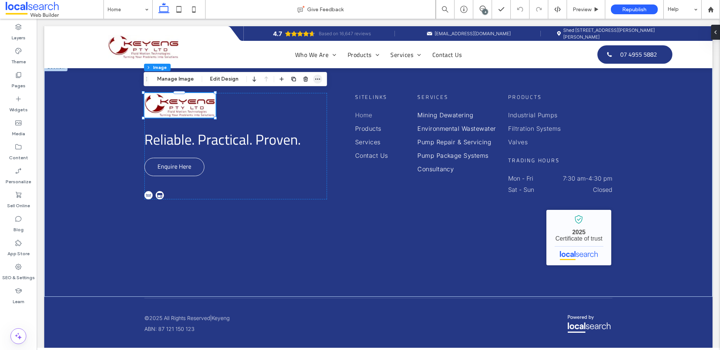
click at [319, 78] on span "button" at bounding box center [317, 79] width 9 height 9
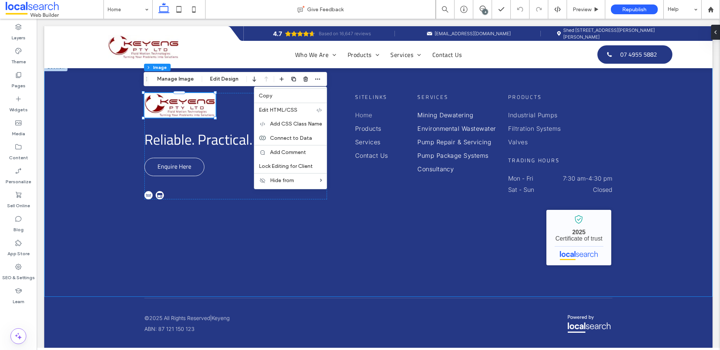
click at [96, 142] on div "Reliable. Practical. Proven. Enquire Here Sitelinks Home Products Services Cont…" at bounding box center [378, 180] width 668 height 234
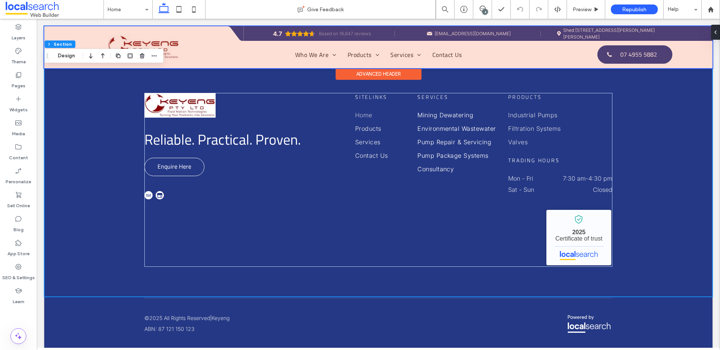
click at [491, 34] on div at bounding box center [378, 47] width 668 height 42
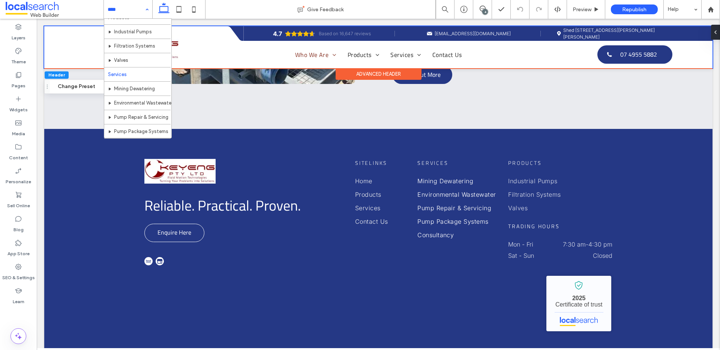
scroll to position [51, 0]
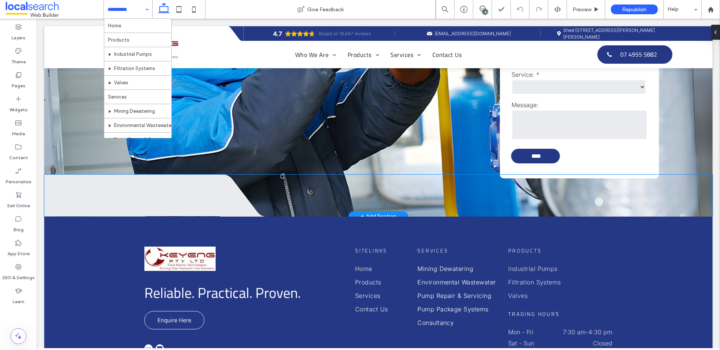
scroll to position [681, 0]
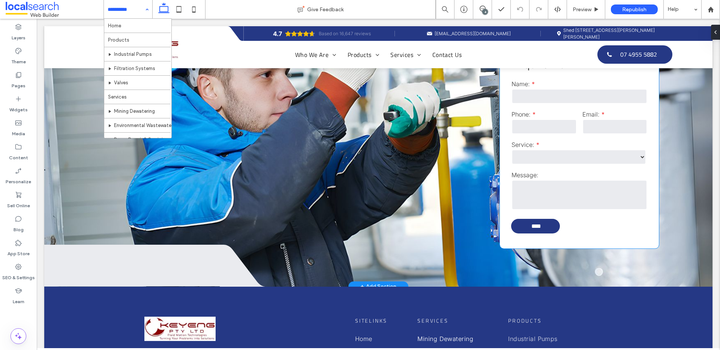
click at [562, 150] on select "**********" at bounding box center [578, 157] width 135 height 15
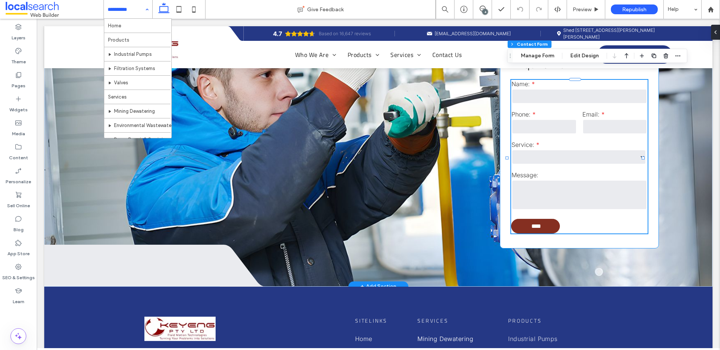
type input "*"
type input "***"
type input "*"
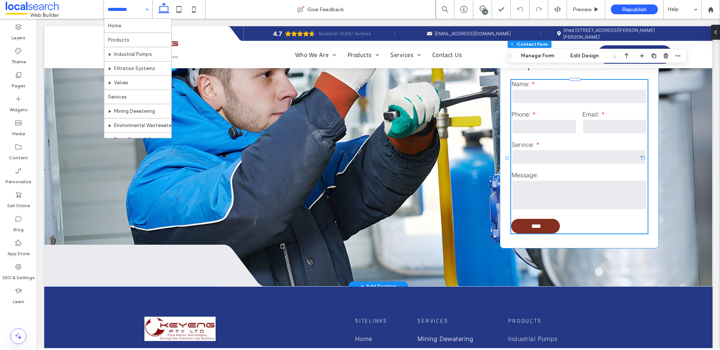
type input "***"
click at [539, 54] on button "Manage Form" at bounding box center [537, 55] width 43 height 9
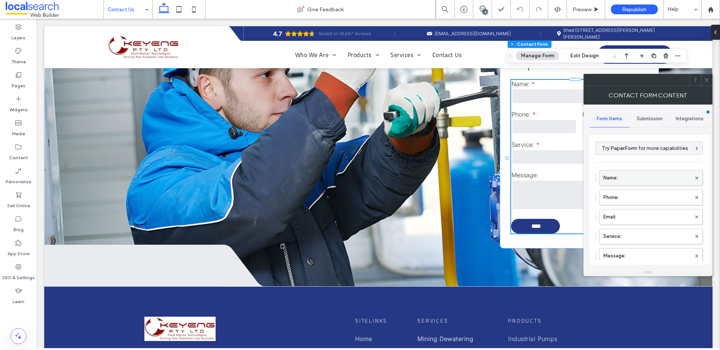
click at [621, 180] on label "Name:" at bounding box center [647, 178] width 88 height 15
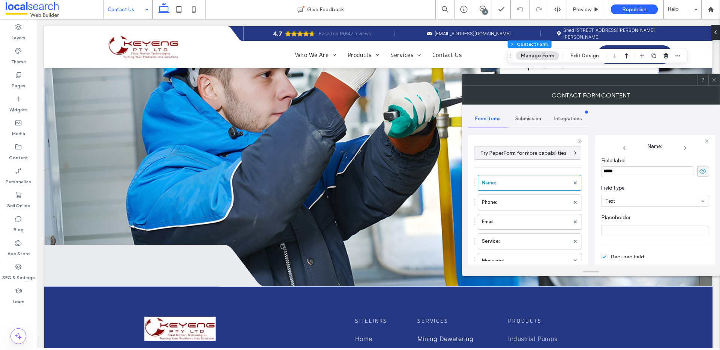
scroll to position [12, 0]
click at [515, 205] on label "Phone:" at bounding box center [526, 202] width 88 height 15
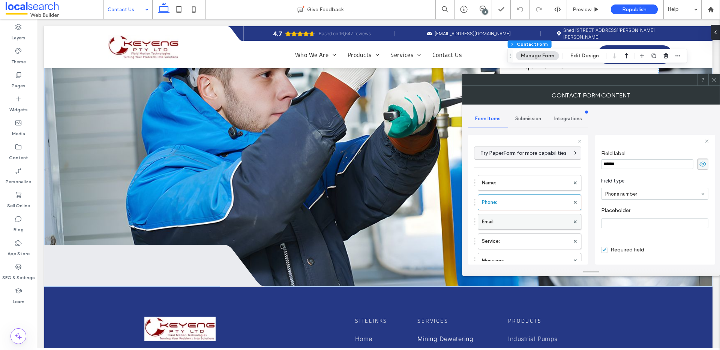
click at [520, 222] on label "Email:" at bounding box center [526, 221] width 88 height 15
click at [525, 239] on label "Service:" at bounding box center [526, 241] width 88 height 15
type input "**"
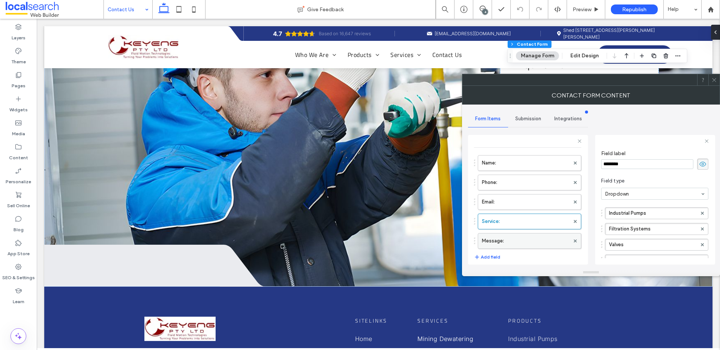
scroll to position [20, 0]
click at [519, 239] on label "Message:" at bounding box center [526, 240] width 88 height 15
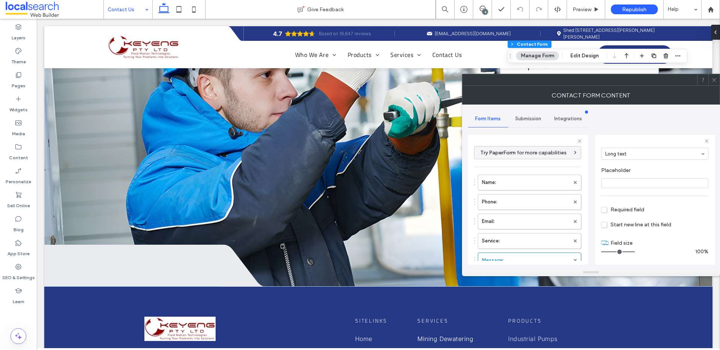
scroll to position [0, 0]
click at [524, 114] on div "Submission" at bounding box center [528, 119] width 40 height 16
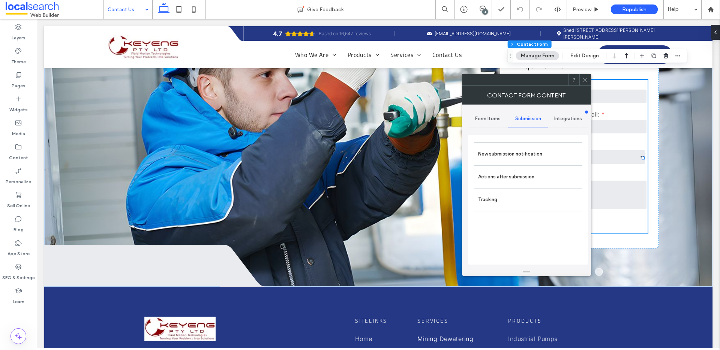
click at [524, 119] on span "Submission" at bounding box center [528, 119] width 26 height 6
click at [504, 152] on label "New submission notification" at bounding box center [528, 154] width 100 height 15
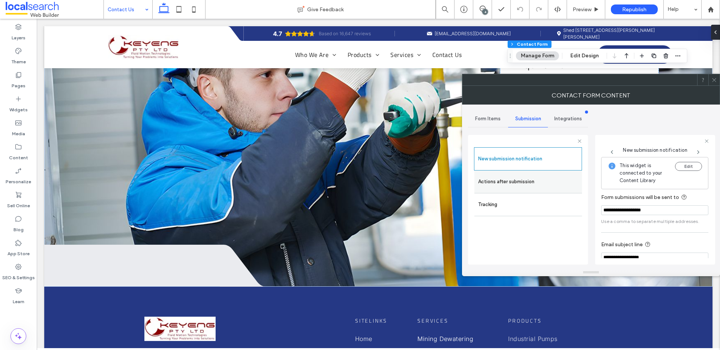
click at [525, 179] on label "Actions after submission" at bounding box center [528, 181] width 100 height 15
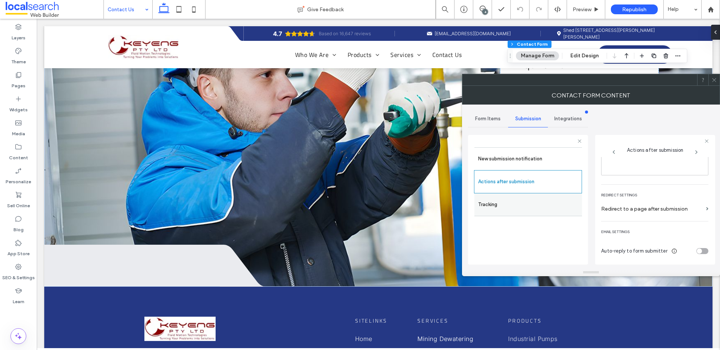
scroll to position [130, 0]
click at [549, 148] on div "New submission notification" at bounding box center [528, 158] width 108 height 23
click at [550, 159] on label "New submission notification" at bounding box center [528, 158] width 100 height 15
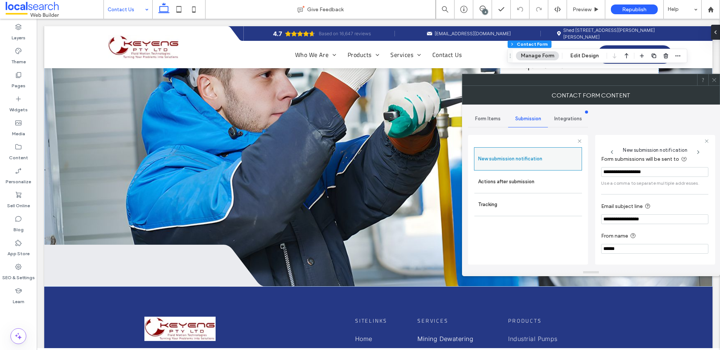
scroll to position [39, 0]
click at [533, 179] on label "Actions after submission" at bounding box center [528, 181] width 100 height 15
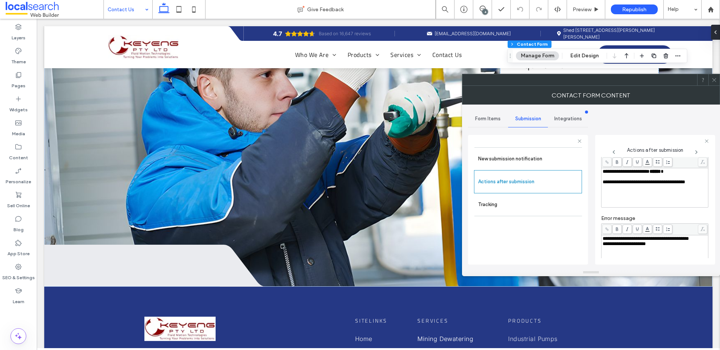
scroll to position [0, 0]
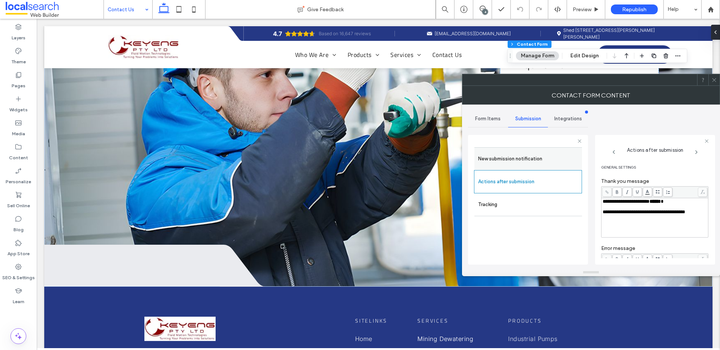
click at [515, 156] on label "New submission notification" at bounding box center [528, 158] width 100 height 15
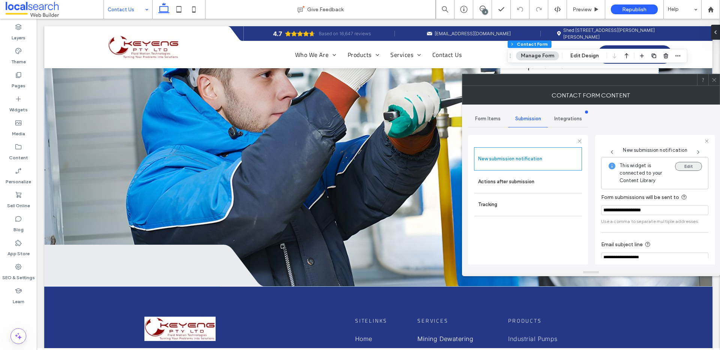
click at [692, 162] on button "Edit" at bounding box center [688, 166] width 27 height 9
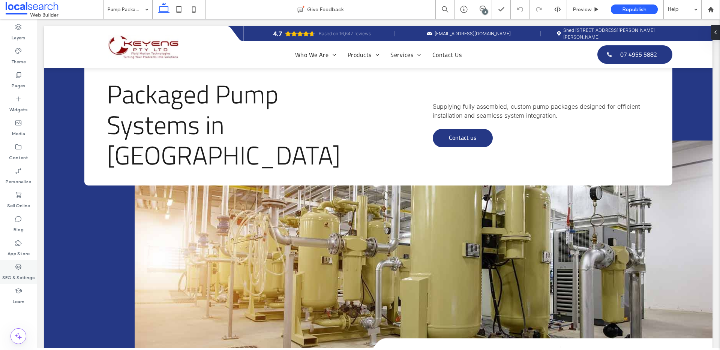
click at [19, 266] on icon at bounding box center [18, 266] width 7 height 7
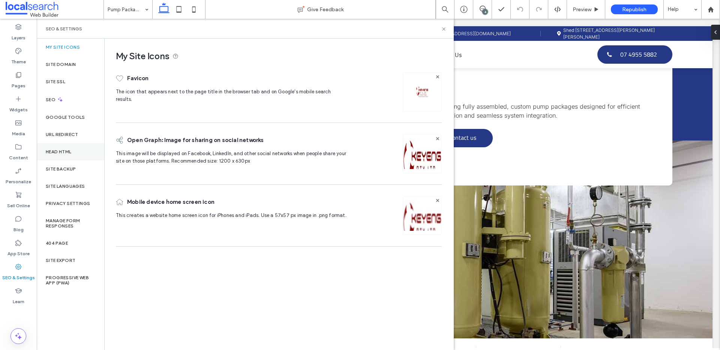
click at [68, 150] on label "Head HTML" at bounding box center [59, 151] width 26 height 5
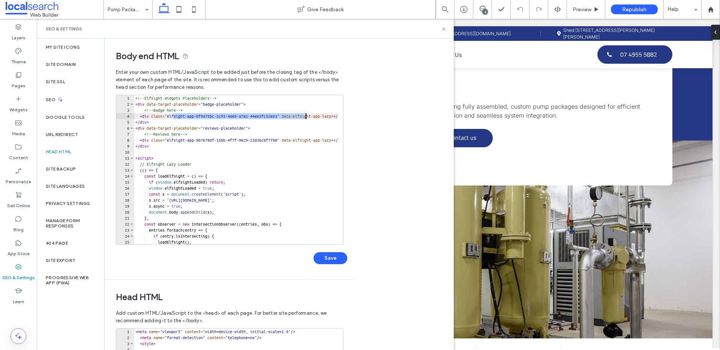
drag, startPoint x: 177, startPoint y: 117, endPoint x: 305, endPoint y: 117, distance: 128.5
click at [305, 117] on div "<!-- Elfsight Widgets Placeholders --> < div data-target-placeholder = "badge-p…" at bounding box center [539, 173] width 810 height 156
paste textarea "Cursor at row 4"
type textarea "**********"
click at [334, 257] on button "Save" at bounding box center [330, 258] width 34 height 12
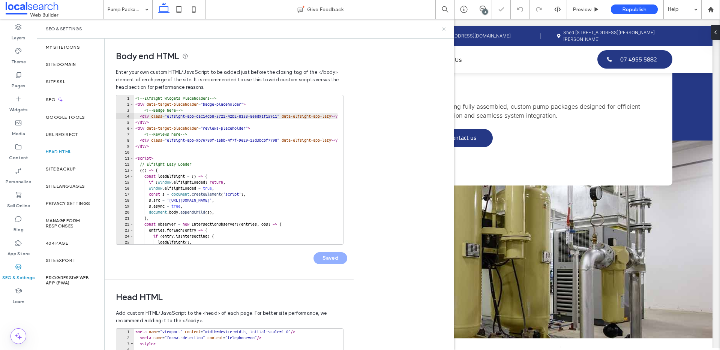
click at [443, 28] on use at bounding box center [443, 28] width 3 height 3
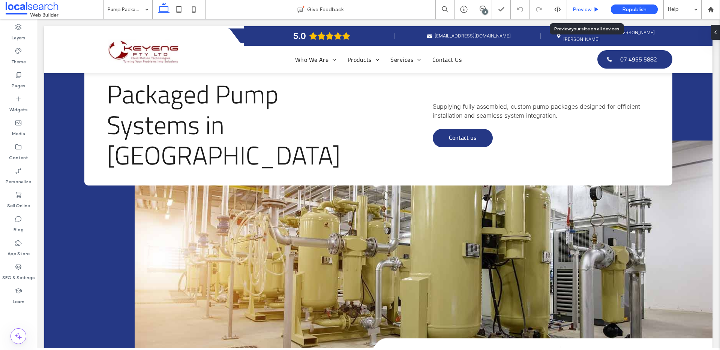
click at [590, 5] on div "Preview" at bounding box center [586, 9] width 38 height 19
click at [586, 9] on span "Preview" at bounding box center [581, 9] width 19 height 6
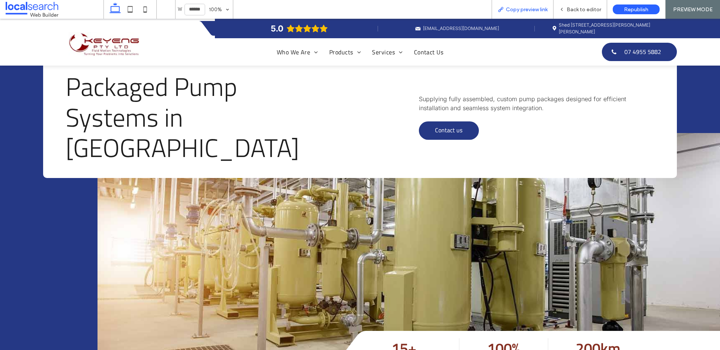
click at [533, 7] on span "Copy preview link" at bounding box center [527, 9] width 42 height 6
click at [589, 8] on span "Back to editor" at bounding box center [583, 9] width 34 height 6
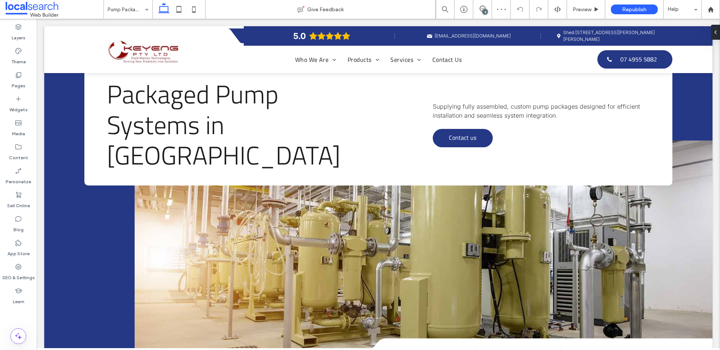
click at [15, 268] on icon at bounding box center [18, 266] width 7 height 7
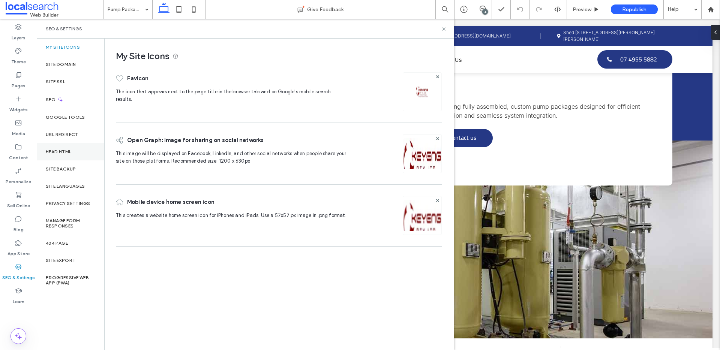
click at [69, 150] on label "Head HTML" at bounding box center [59, 151] width 26 height 5
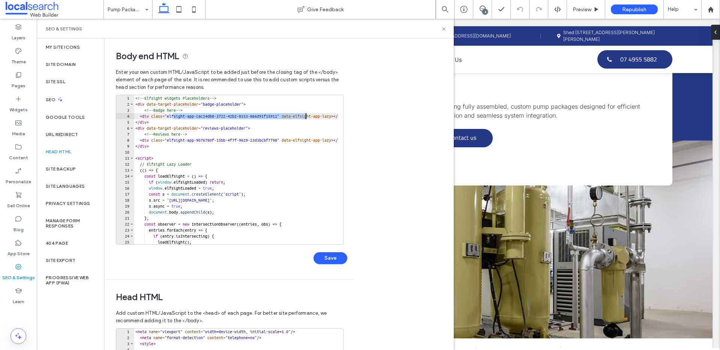
drag, startPoint x: 174, startPoint y: 117, endPoint x: 305, endPoint y: 118, distance: 131.2
click at [305, 118] on div "<!-- Elfsight Widgets Placeholders --> < div data-target-placeholder = "badge-p…" at bounding box center [539, 173] width 810 height 156
paste textarea "Cursor at row 4"
type textarea "**********"
click at [324, 259] on button "Save" at bounding box center [330, 258] width 34 height 12
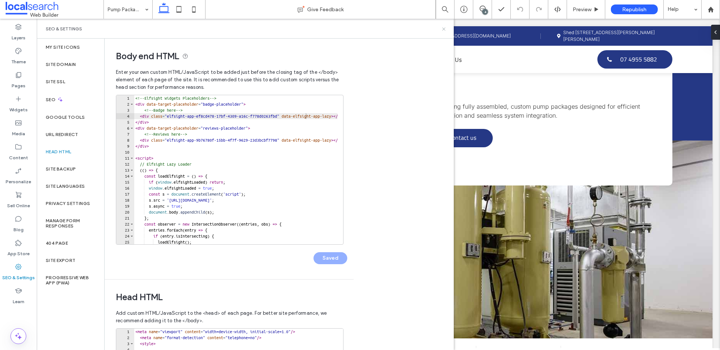
click at [442, 28] on icon at bounding box center [444, 29] width 6 height 6
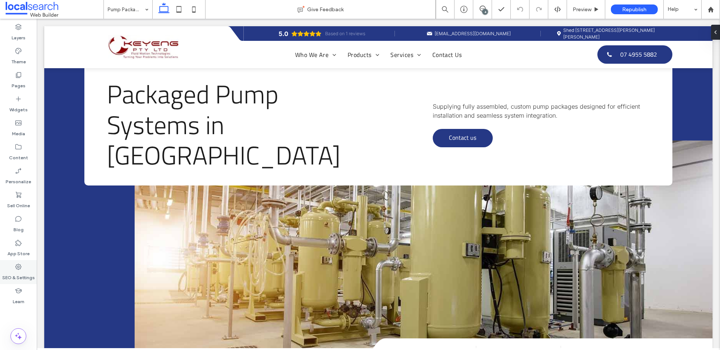
click at [16, 273] on label "SEO & Settings" at bounding box center [18, 276] width 33 height 10
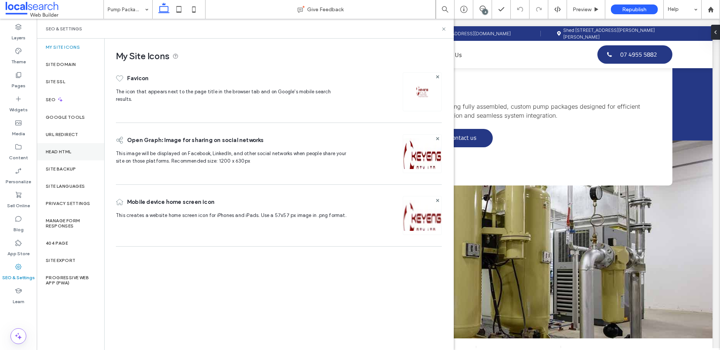
click at [68, 154] on label "Head HTML" at bounding box center [59, 151] width 26 height 5
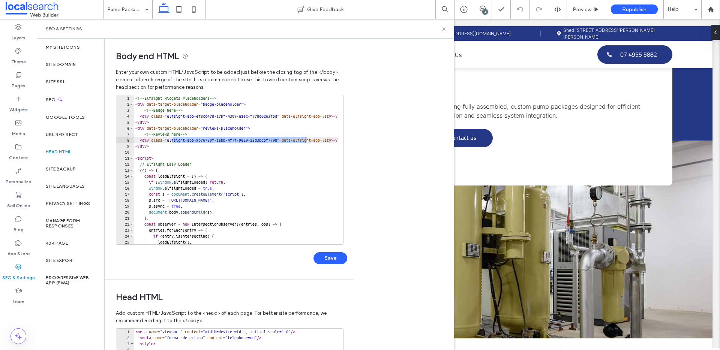
drag, startPoint x: 174, startPoint y: 140, endPoint x: 305, endPoint y: 141, distance: 131.9
click at [305, 141] on div "<!-- Elfsight Widgets Placeholders --> < div data-target-placeholder = "badge-p…" at bounding box center [539, 173] width 810 height 156
paste textarea "Cursor at row 8"
type textarea "**********"
click at [336, 256] on button "Save" at bounding box center [330, 258] width 34 height 12
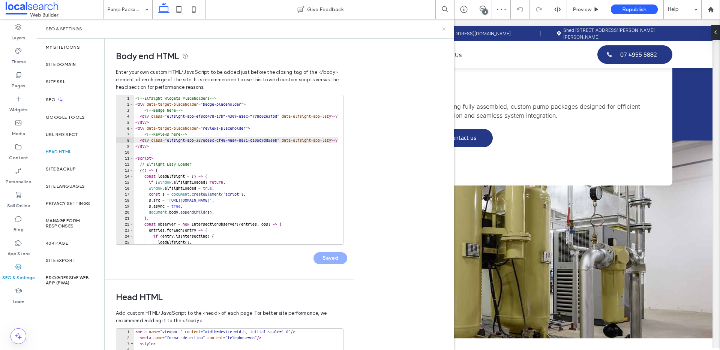
click at [443, 29] on use at bounding box center [443, 28] width 3 height 3
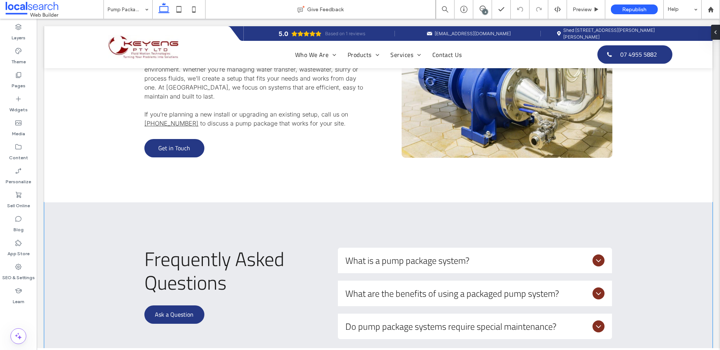
scroll to position [607, 0]
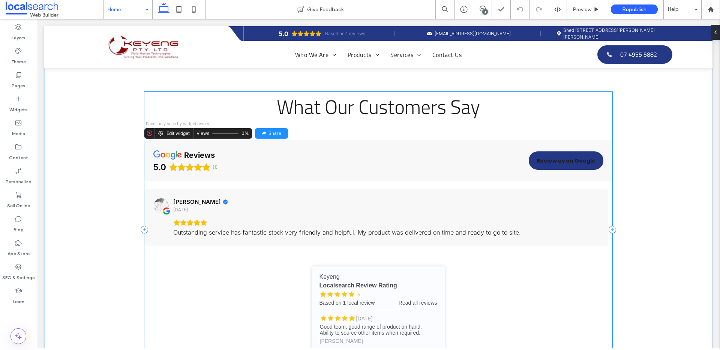
scroll to position [1900, 0]
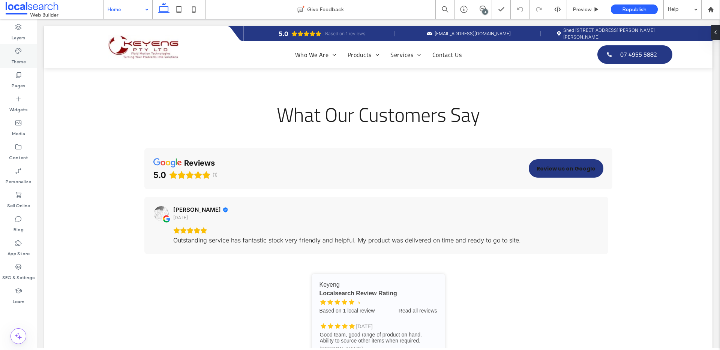
click at [16, 54] on icon at bounding box center [18, 50] width 7 height 7
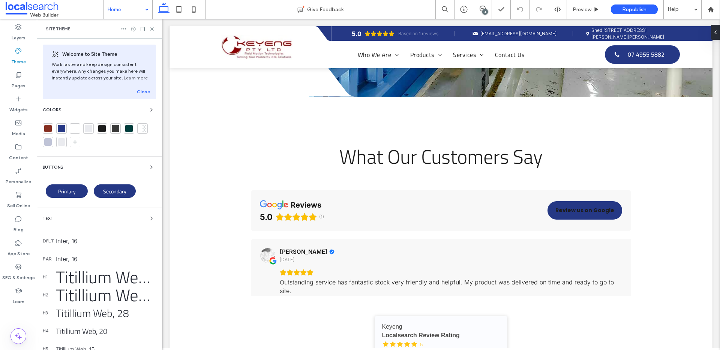
scroll to position [2008, 0]
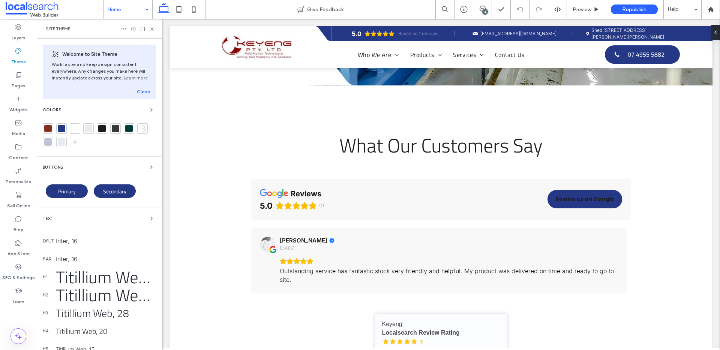
click at [156, 166] on div "Welcome to Site Theme Work faster and keep design consistent everywhere. Any ch…" at bounding box center [99, 243] width 125 height 408
click at [150, 167] on icon "button" at bounding box center [151, 167] width 6 height 6
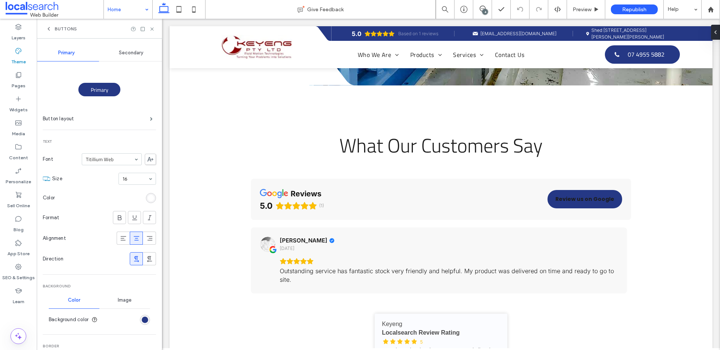
click at [125, 48] on div "Secondary" at bounding box center [131, 53] width 65 height 16
click at [152, 28] on use at bounding box center [151, 28] width 3 height 3
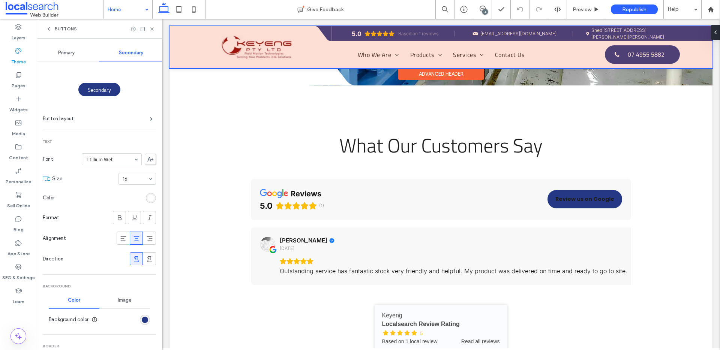
scroll to position [1900, 0]
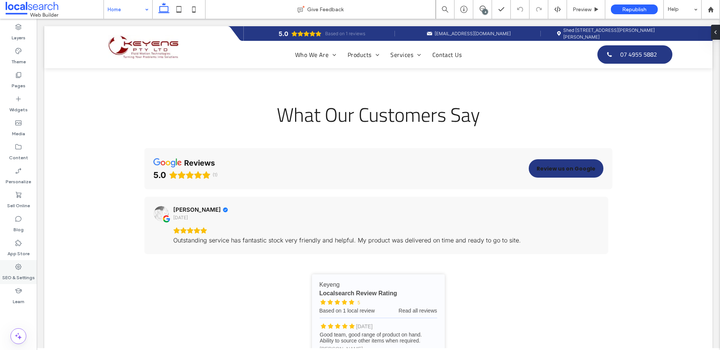
click at [17, 268] on icon at bounding box center [18, 266] width 7 height 7
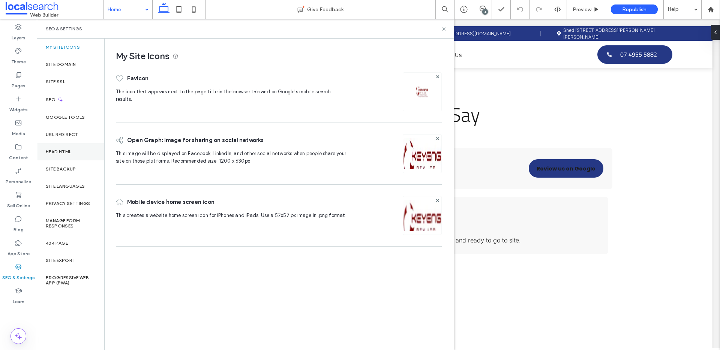
click at [66, 151] on label "Head HTML" at bounding box center [59, 151] width 26 height 5
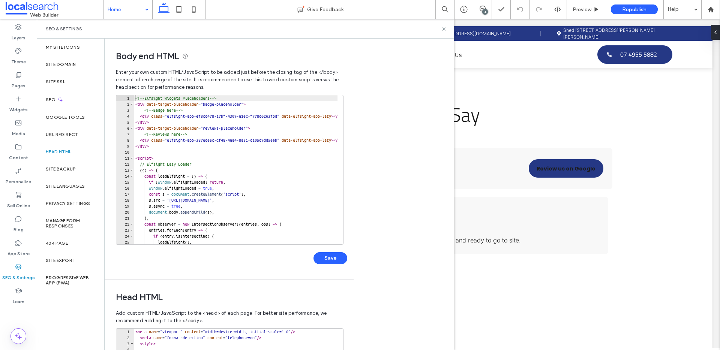
click at [167, 140] on div "<!-- Elfsight Widgets Placeholders --> < div data-target-placeholder = "badge-p…" at bounding box center [539, 175] width 810 height 161
drag, startPoint x: 174, startPoint y: 140, endPoint x: 304, endPoint y: 141, distance: 130.4
click at [304, 141] on div "<!-- Elfsight Widgets Placeholders --> < div data-target-placeholder = "badge-p…" at bounding box center [539, 173] width 810 height 156
paste textarea "Cursor at row 8"
type textarea "**********"
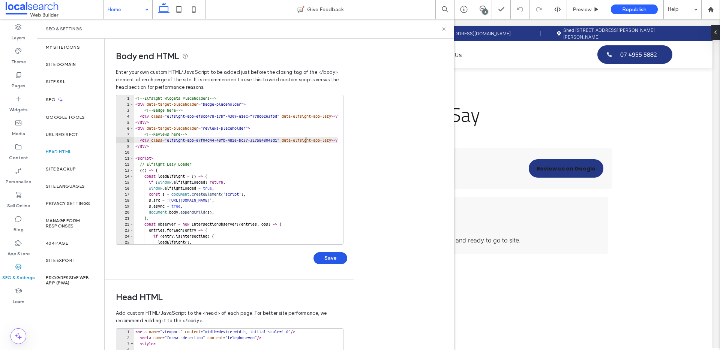
click at [337, 257] on button "Save" at bounding box center [330, 258] width 34 height 12
click at [443, 28] on use at bounding box center [443, 28] width 3 height 3
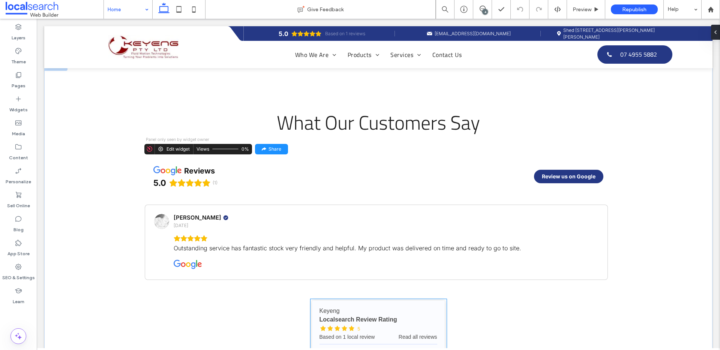
scroll to position [1891, 0]
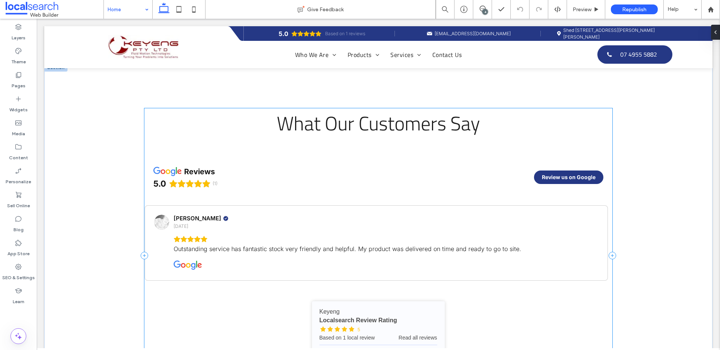
click at [519, 303] on div "What Our Customers Say reviews 5.0 (1) Review us on Google Brent Hudson 1 year …" at bounding box center [377, 255] width 467 height 295
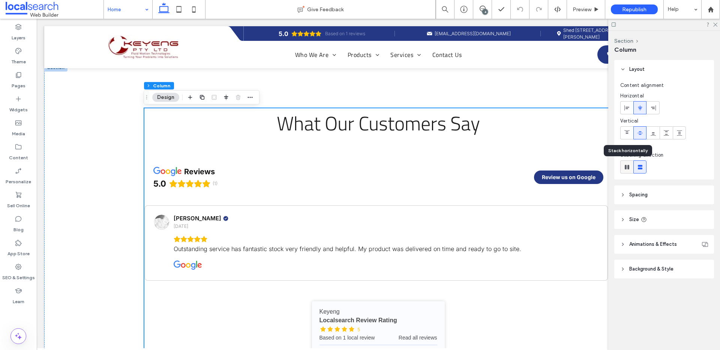
click at [625, 167] on use at bounding box center [626, 167] width 4 height 4
type input "*"
type input "**"
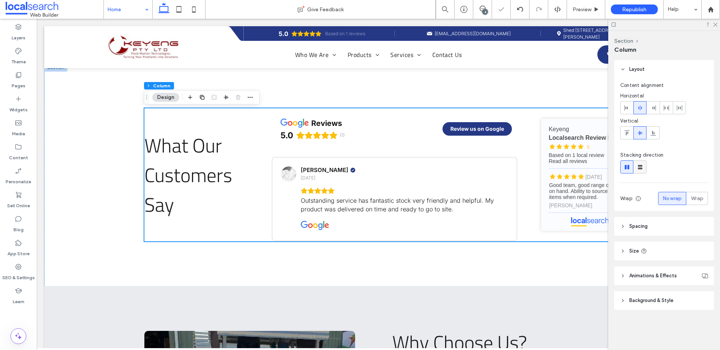
click at [641, 166] on use at bounding box center [639, 167] width 4 height 4
type input "**"
type input "****"
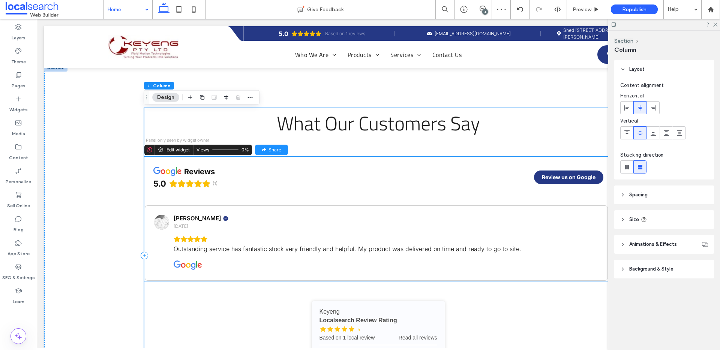
click at [347, 186] on div "reviews 5.0 (1) Review us on Google" at bounding box center [377, 177] width 467 height 41
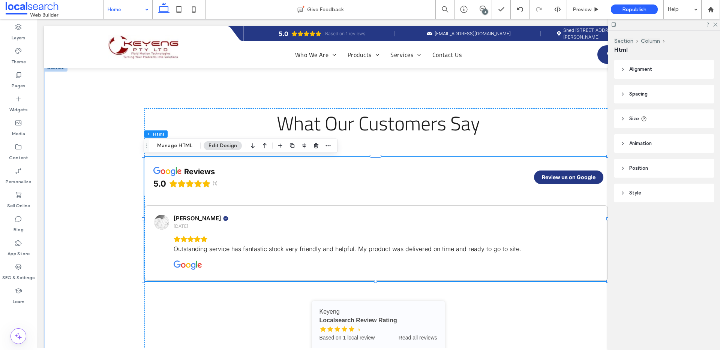
click at [634, 115] on span "Size" at bounding box center [634, 118] width 10 height 7
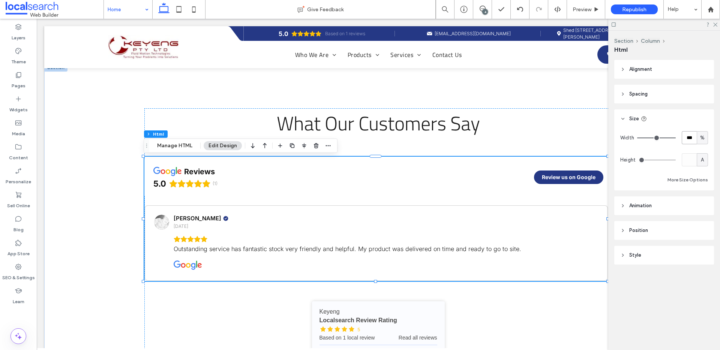
click at [686, 135] on input "***" at bounding box center [688, 137] width 15 height 13
type input "**"
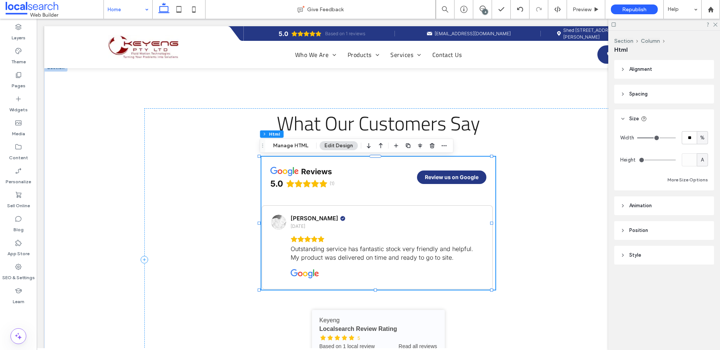
click at [639, 69] on span "Alignment" at bounding box center [640, 69] width 23 height 7
click at [640, 120] on span "Spacing" at bounding box center [638, 115] width 18 height 7
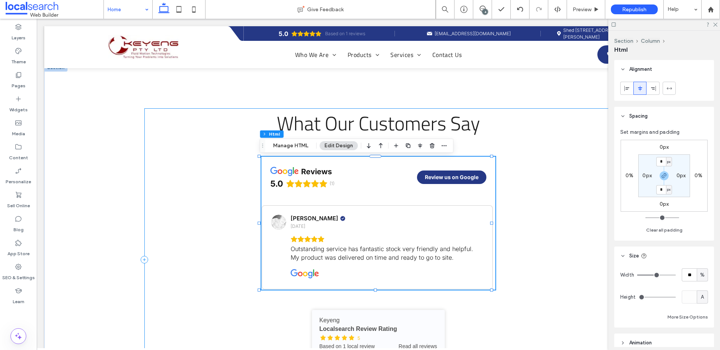
click at [558, 136] on div "What Our Customers Say reviews 5.0 (1) Review us on Google Brent Hudson 1 year …" at bounding box center [377, 259] width 467 height 303
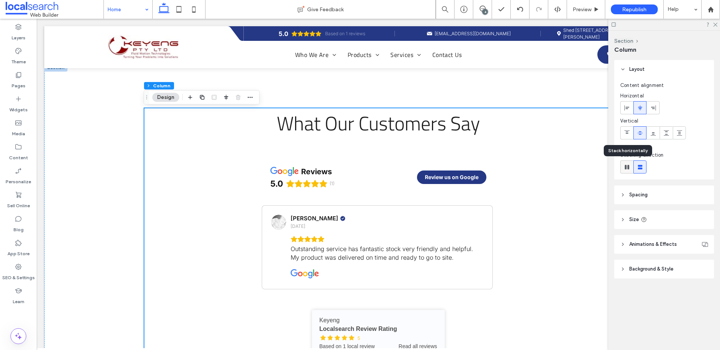
click at [626, 171] on span at bounding box center [626, 167] width 7 height 12
type input "*"
type input "**"
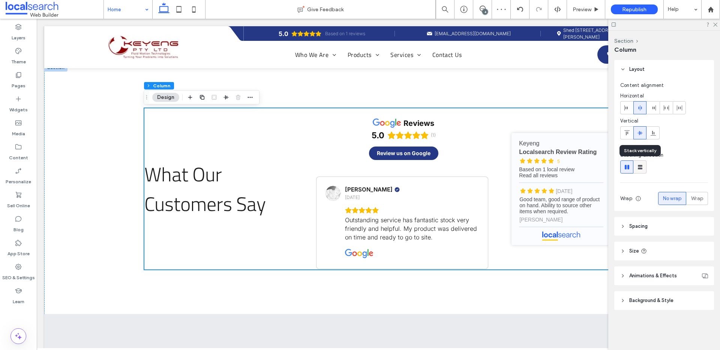
click at [640, 168] on use at bounding box center [639, 167] width 4 height 4
type input "**"
type input "****"
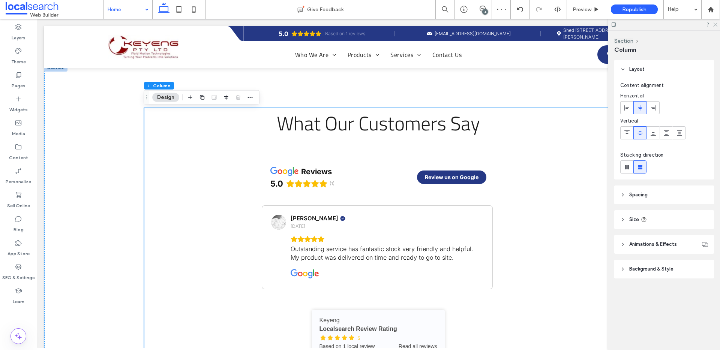
click at [716, 23] on use at bounding box center [715, 25] width 4 height 4
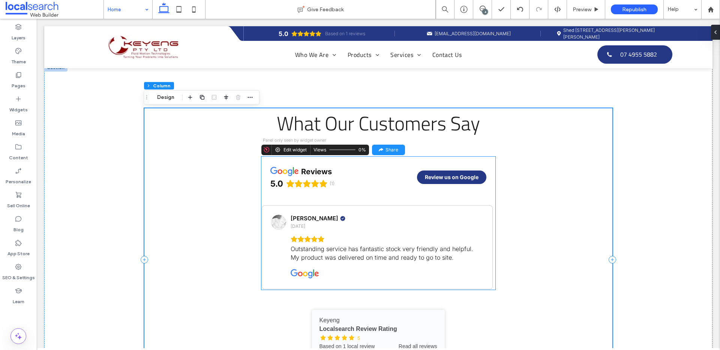
click at [480, 192] on div "reviews 5.0 (1) Review us on Google" at bounding box center [378, 177] width 234 height 41
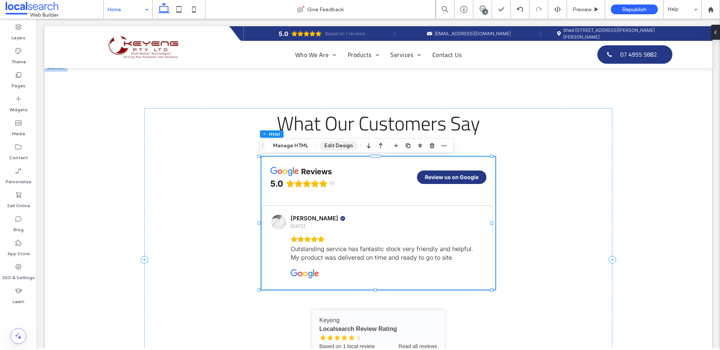
click at [329, 148] on button "Edit Design" at bounding box center [338, 145] width 38 height 9
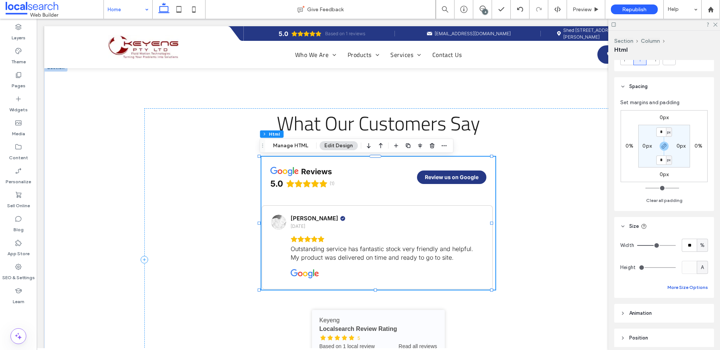
scroll to position [67, 0]
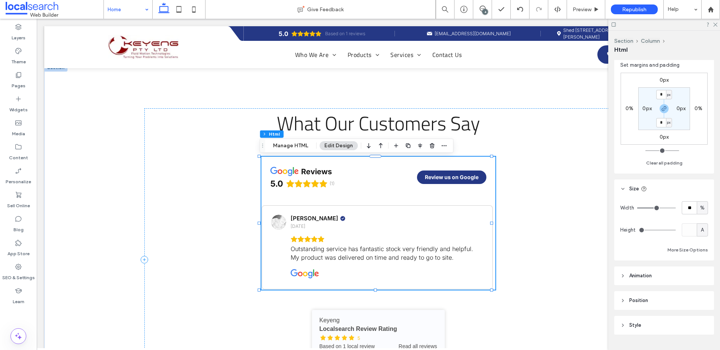
click at [700, 210] on span "%" at bounding box center [702, 207] width 4 height 7
click at [695, 276] on div "A" at bounding box center [698, 273] width 10 height 13
type input "*"
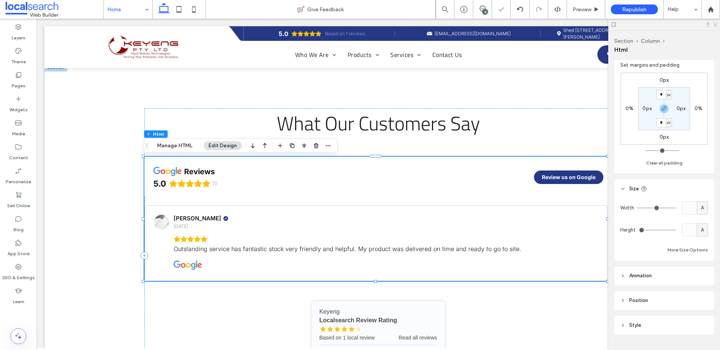
click at [715, 24] on icon at bounding box center [714, 24] width 5 height 5
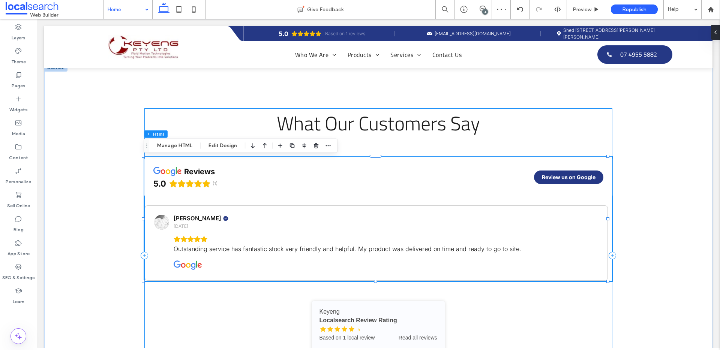
click at [484, 144] on div "What Our Customers Say reviews 5.0 (1) Review us on Google Brent Hudson 1 year …" at bounding box center [377, 255] width 467 height 295
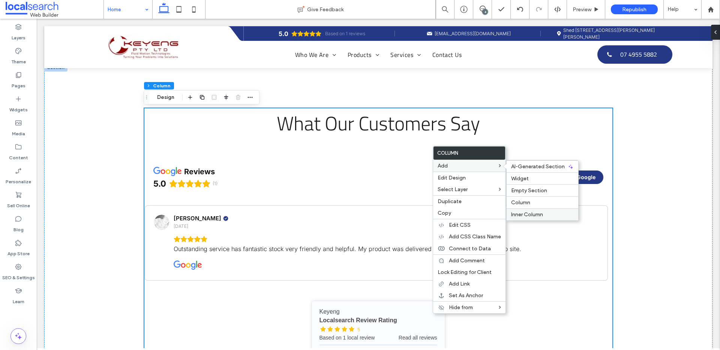
click at [529, 213] on span "Inner Column" at bounding box center [527, 214] width 32 height 6
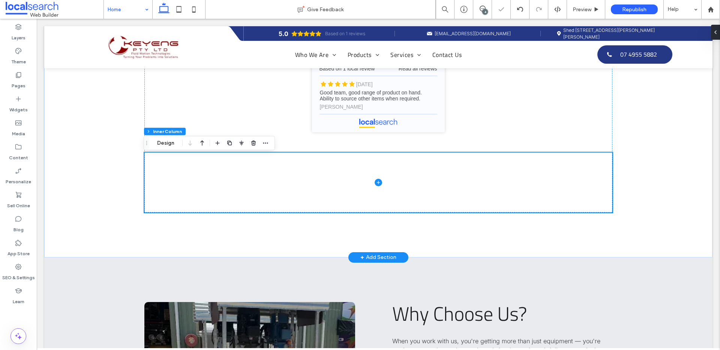
scroll to position [2161, 0]
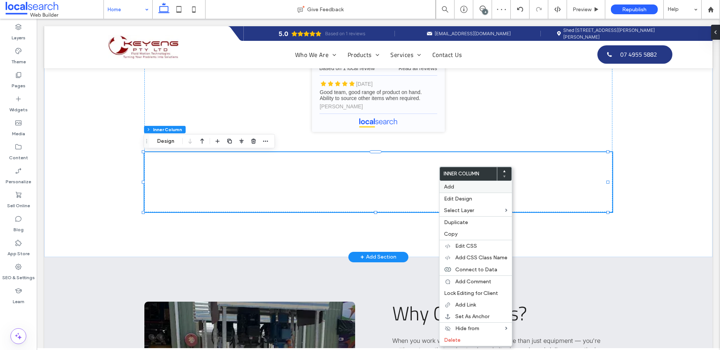
click at [455, 187] on label "Add" at bounding box center [475, 187] width 63 height 6
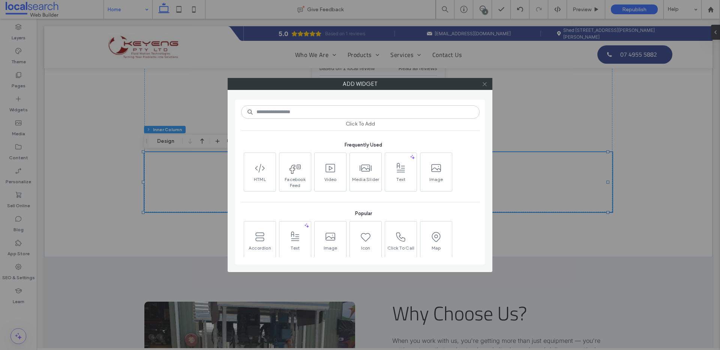
click at [485, 87] on span at bounding box center [485, 83] width 6 height 11
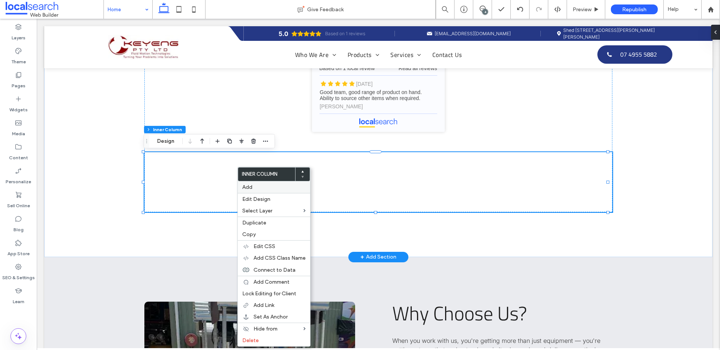
click at [258, 188] on label "Add" at bounding box center [273, 187] width 63 height 6
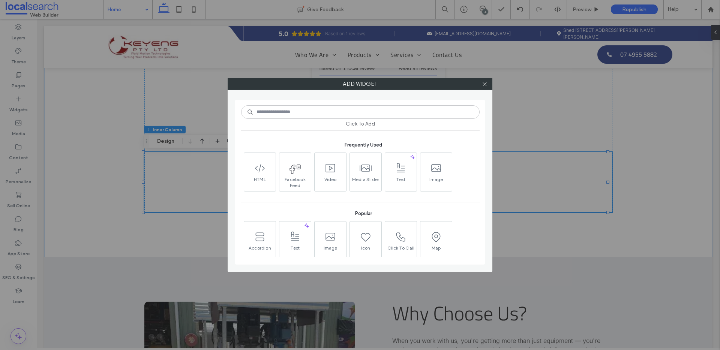
click at [292, 112] on input at bounding box center [360, 111] width 238 height 13
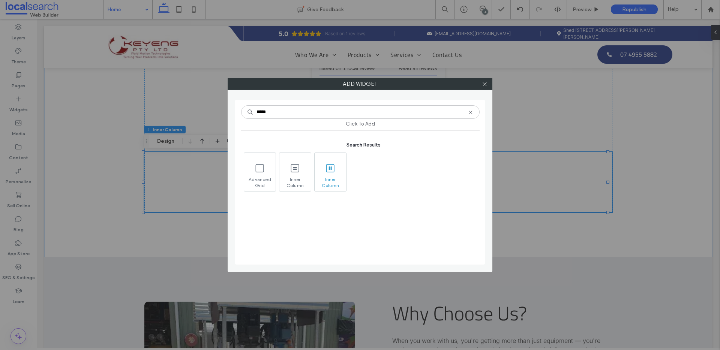
type input "*****"
drag, startPoint x: 332, startPoint y: 172, endPoint x: 463, endPoint y: 177, distance: 131.2
click at [495, 178] on div "Add widget ***** Click To Add Search Results Advanced Grid Inner Column Inner C…" at bounding box center [360, 175] width 720 height 350
click at [325, 166] on icon at bounding box center [330, 168] width 12 height 12
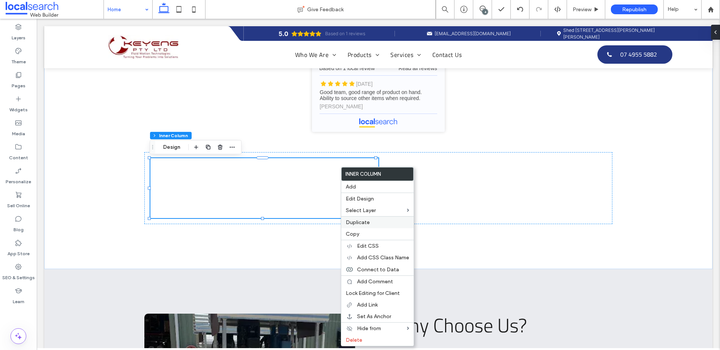
click at [371, 221] on label "Duplicate" at bounding box center [377, 222] width 63 height 6
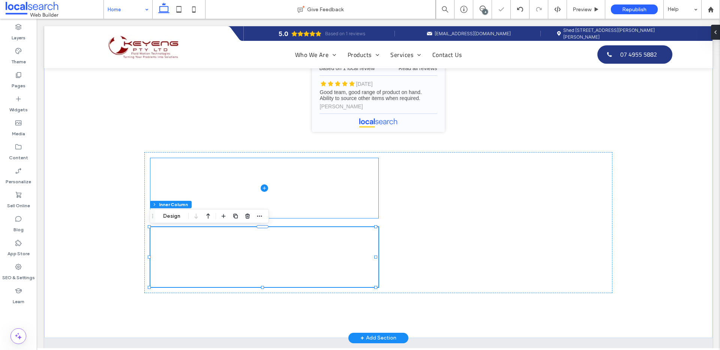
click at [338, 200] on span at bounding box center [264, 188] width 228 height 60
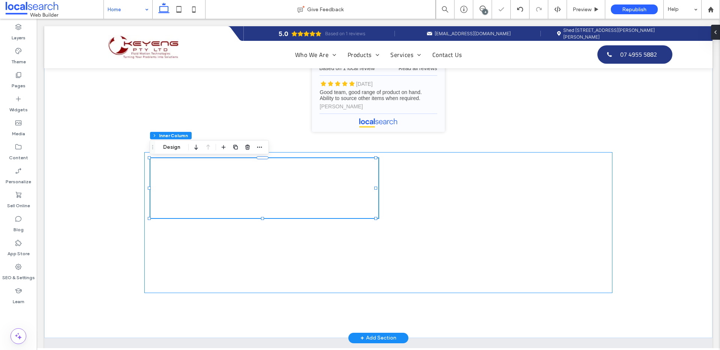
click at [430, 207] on div at bounding box center [377, 222] width 467 height 141
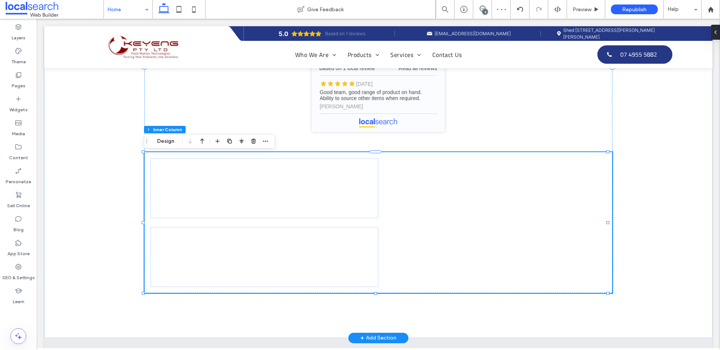
click at [440, 207] on div at bounding box center [377, 222] width 467 height 141
click at [170, 142] on button "Design" at bounding box center [165, 141] width 27 height 9
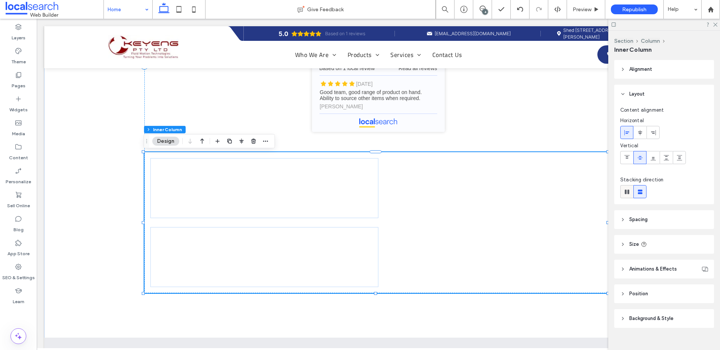
click at [624, 190] on use at bounding box center [626, 192] width 4 height 4
type input "*"
type input "**"
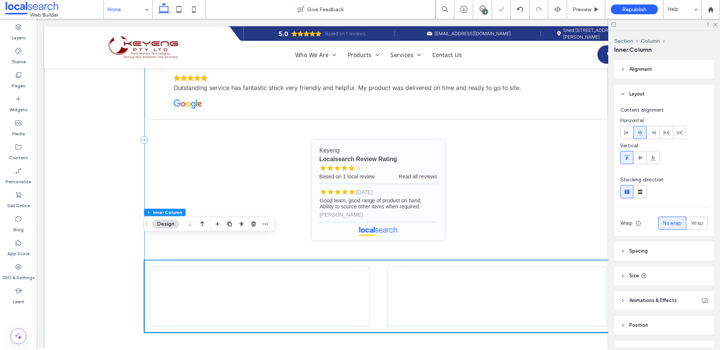
scroll to position [2049, 0]
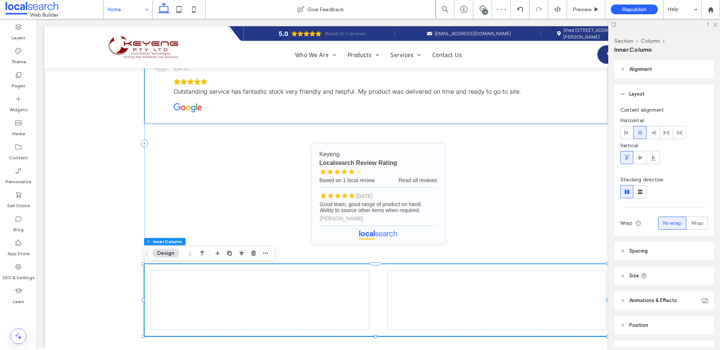
click at [394, 105] on div "Outstanding service has fantastic stock very friendly and helpful. My product w…" at bounding box center [386, 96] width 425 height 36
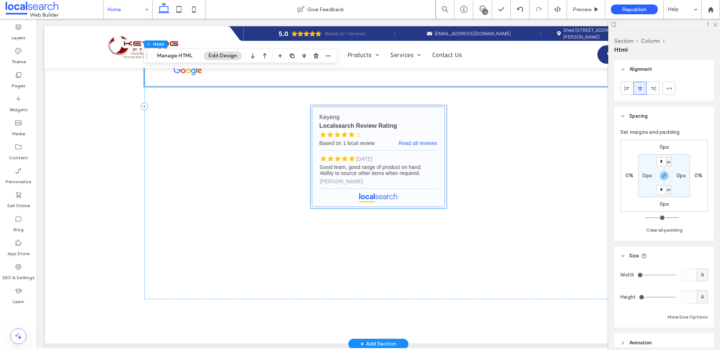
scroll to position [2125, 0]
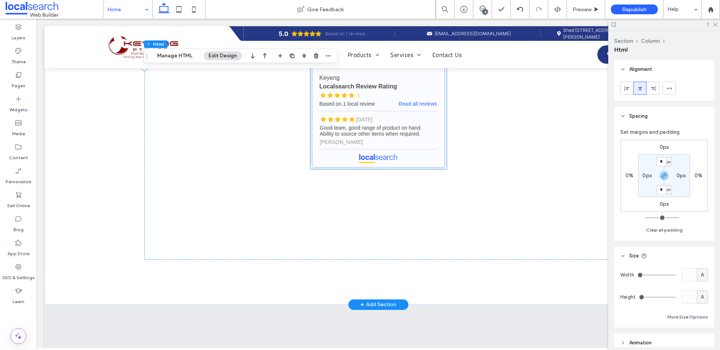
click at [404, 122] on link "Keyeng - Localsearch reviews" at bounding box center [378, 117] width 133 height 100
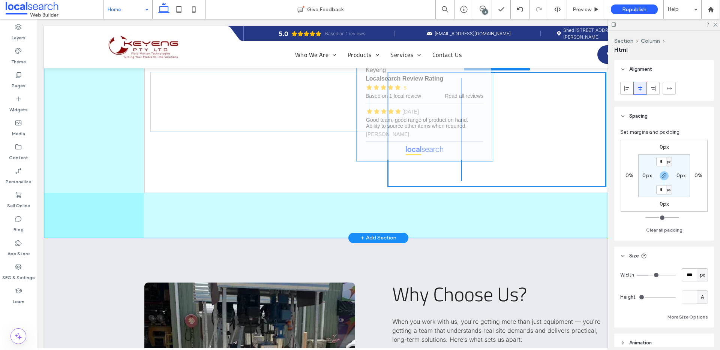
drag, startPoint x: 408, startPoint y: 133, endPoint x: 458, endPoint y: 123, distance: 50.0
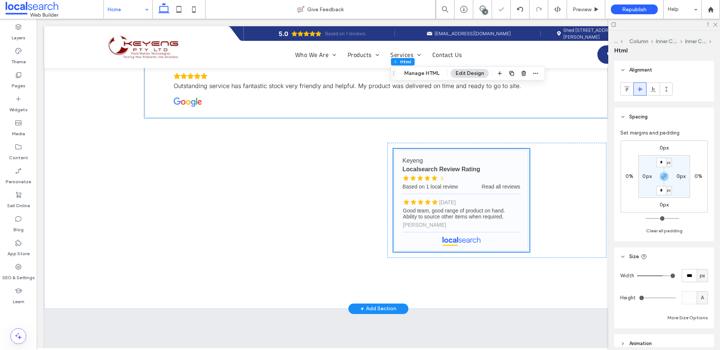
scroll to position [1983, 0]
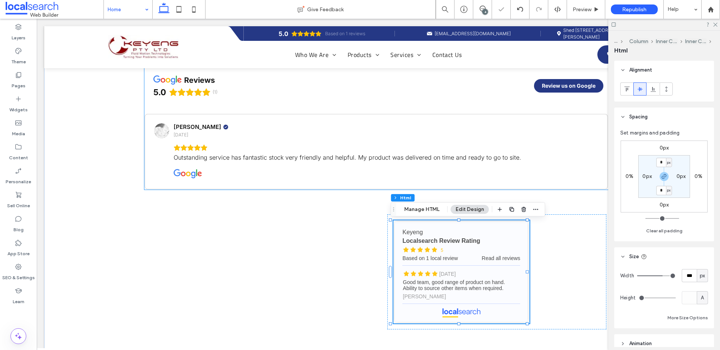
click at [365, 140] on div "Brent Hudson 1 year ago Outstanding service has fantastic stock very friendly a…" at bounding box center [376, 151] width 463 height 75
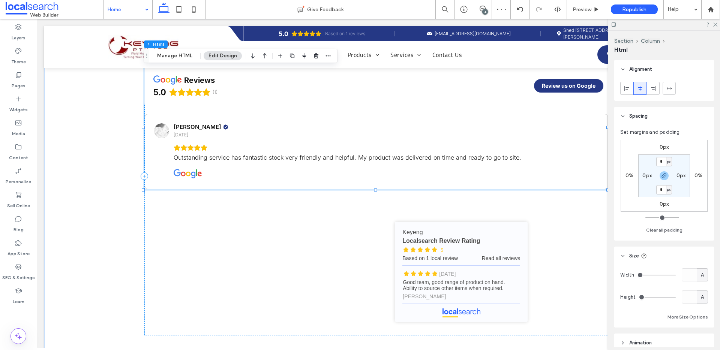
click at [392, 173] on div "Brent Hudson 1 year ago Outstanding service has fantastic stock very friendly a…" at bounding box center [376, 151] width 463 height 75
click at [347, 247] on div "What Our Customers Say reviews 5.0 (1) Review us on Google Brent Hudson 1 year …" at bounding box center [377, 176] width 467 height 319
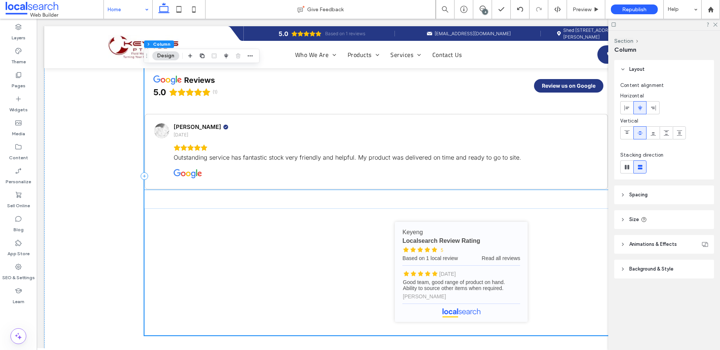
click at [340, 162] on div "Outstanding service has fantastic stock very friendly and helpful. My product w…" at bounding box center [386, 157] width 425 height 9
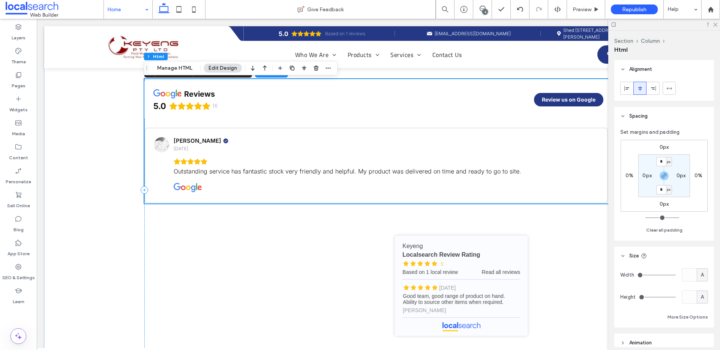
scroll to position [1977, 0]
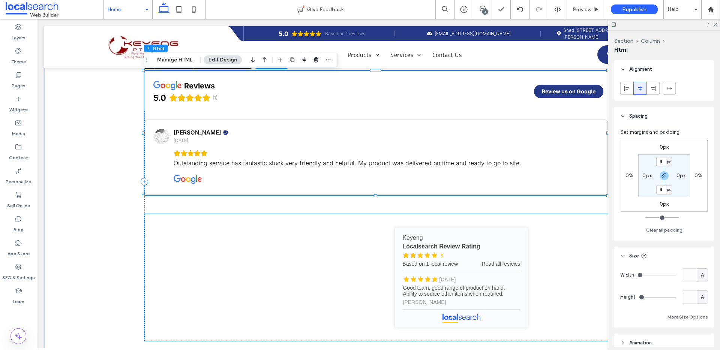
click at [297, 233] on div "What Our Customers Say reviews 5.0 (1) Review us on Google Brent Hudson 1 year …" at bounding box center [377, 181] width 467 height 319
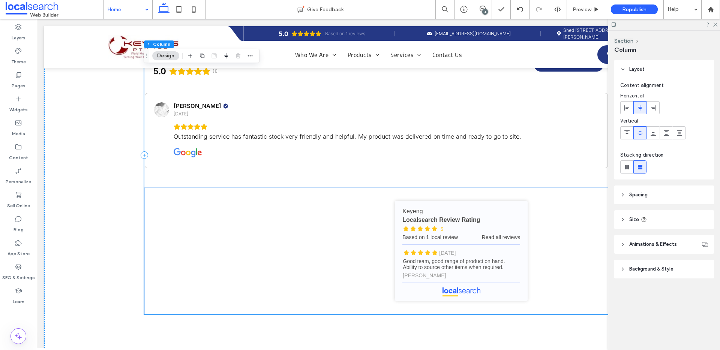
scroll to position [2029, 0]
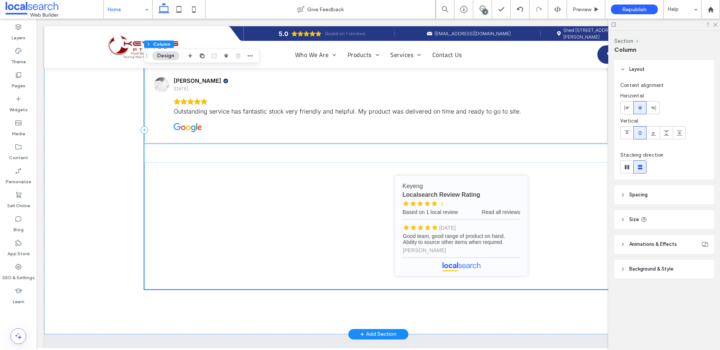
click at [385, 131] on div "Outstanding service has fantastic stock very friendly and helpful. My product w…" at bounding box center [386, 116] width 425 height 36
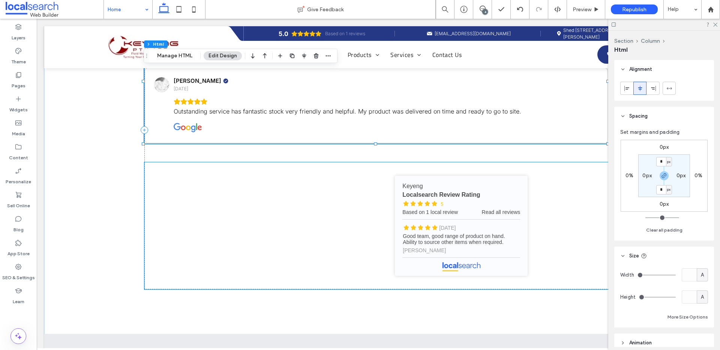
click at [284, 184] on div at bounding box center [259, 198] width 218 height 60
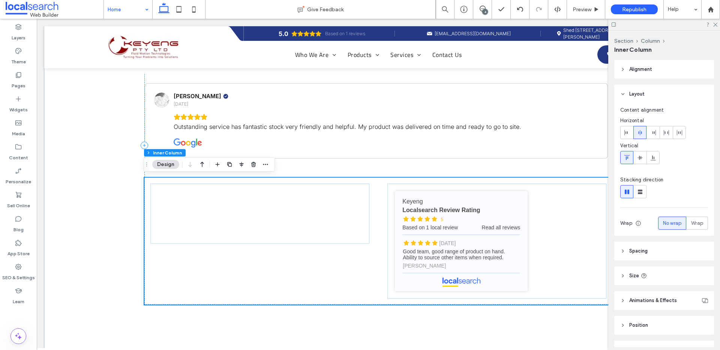
scroll to position [2007, 0]
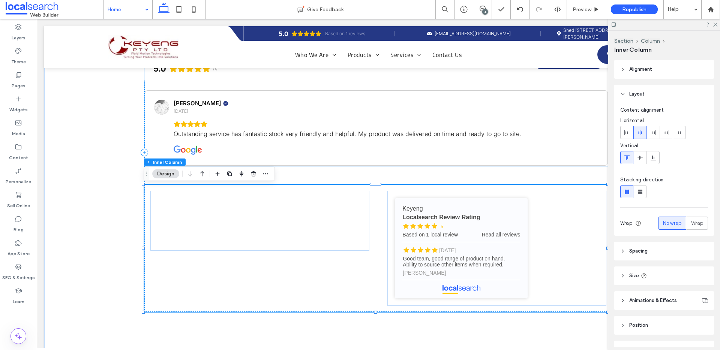
click at [283, 123] on div "Rating: 5.0 out of 5" at bounding box center [386, 124] width 425 height 7
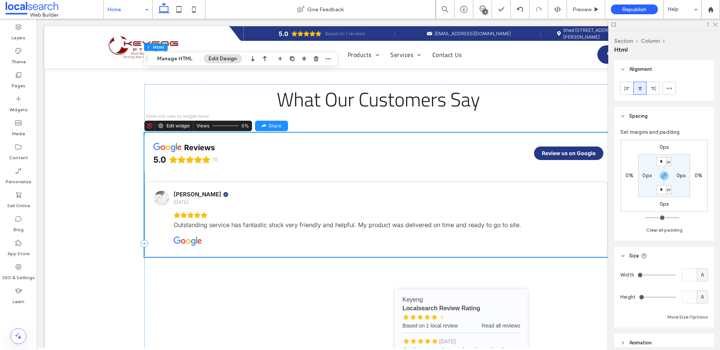
scroll to position [1888, 0]
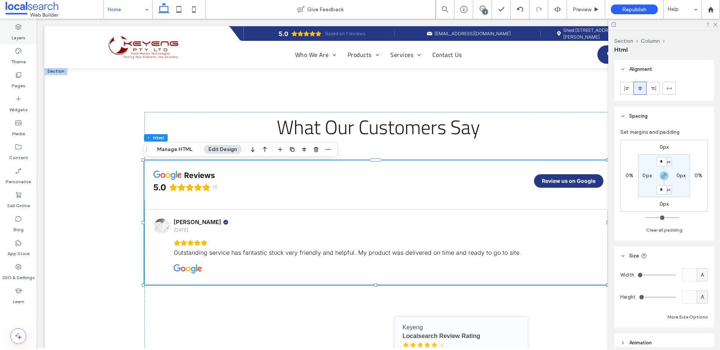
click at [12, 34] on label "Layers" at bounding box center [19, 36] width 14 height 10
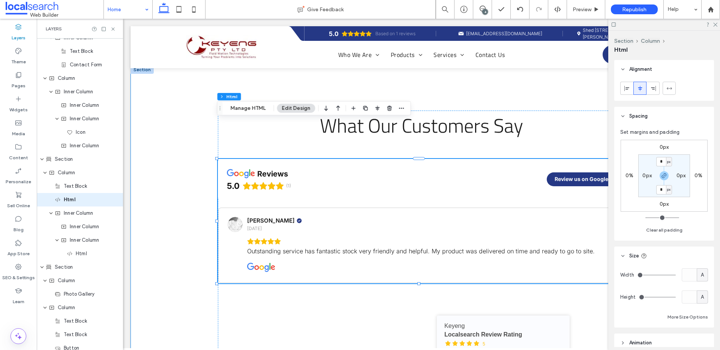
scroll to position [2199, 0]
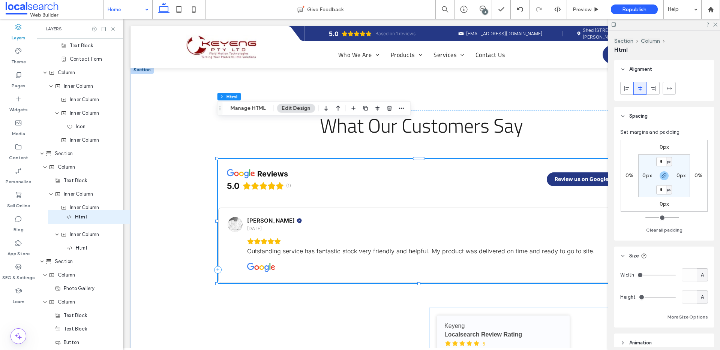
drag, startPoint x: 70, startPoint y: 194, endPoint x: 81, endPoint y: 217, distance: 25.5
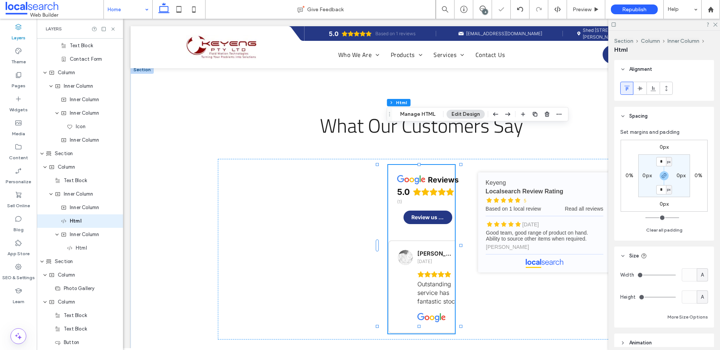
scroll to position [2226, 0]
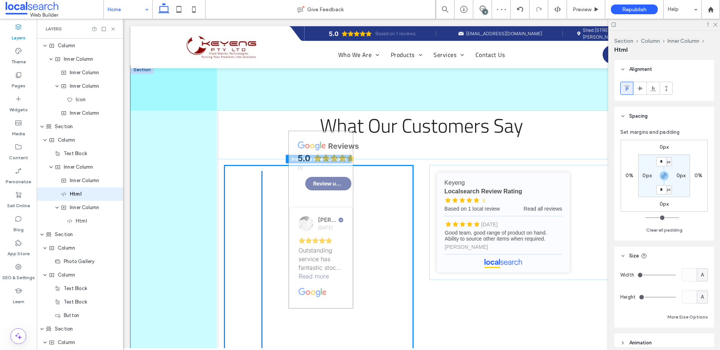
drag, startPoint x: 407, startPoint y: 136, endPoint x: 309, endPoint y: 140, distance: 97.9
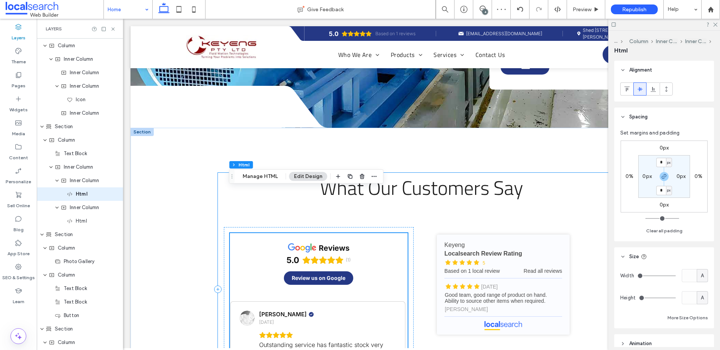
scroll to position [1894, 0]
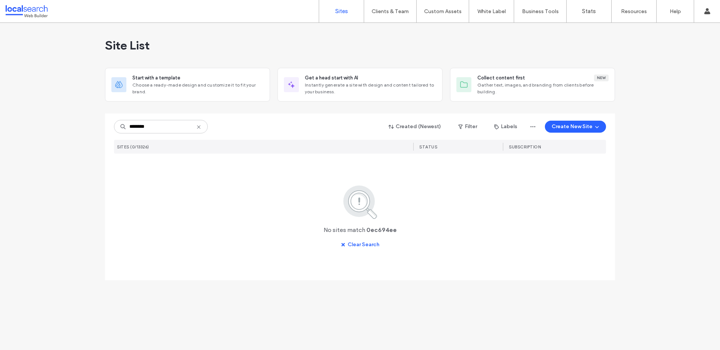
type input "********"
click at [198, 126] on icon at bounding box center [199, 127] width 6 height 6
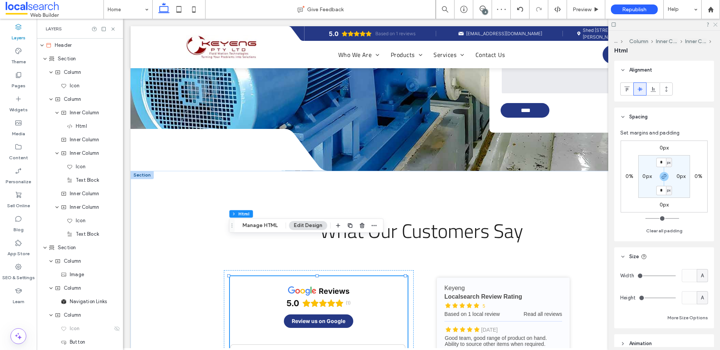
click at [715, 25] on icon at bounding box center [714, 24] width 5 height 5
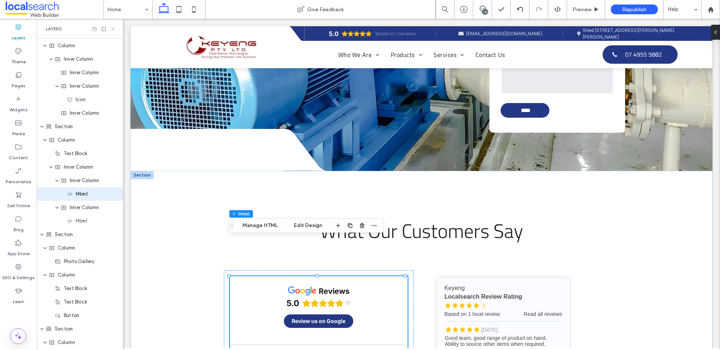
click at [113, 28] on icon at bounding box center [113, 29] width 6 height 6
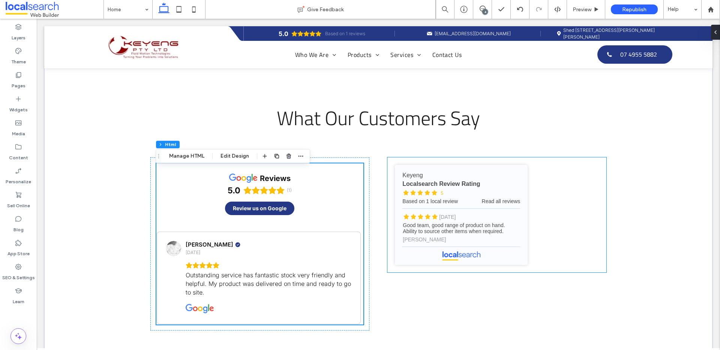
scroll to position [1897, 0]
click at [555, 189] on div "Keyeng - Localsearch reviews Keyeng Localsearch Review Rating 5 Based on 1 loca…" at bounding box center [496, 214] width 218 height 115
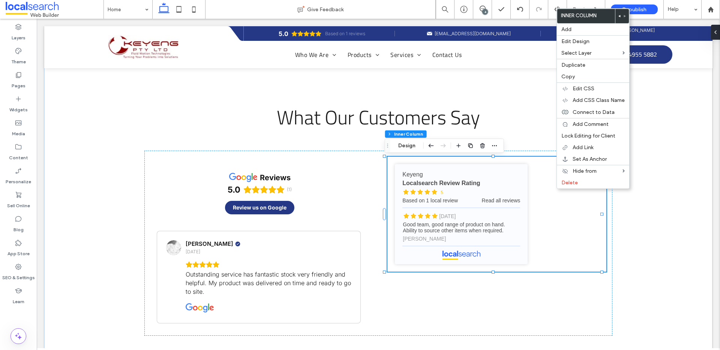
click at [555, 233] on div "Keyeng - Localsearch reviews Keyeng Localsearch Review Rating 5 Based on 1 loca…" at bounding box center [496, 214] width 218 height 115
